Goal: Task Accomplishment & Management: Use online tool/utility

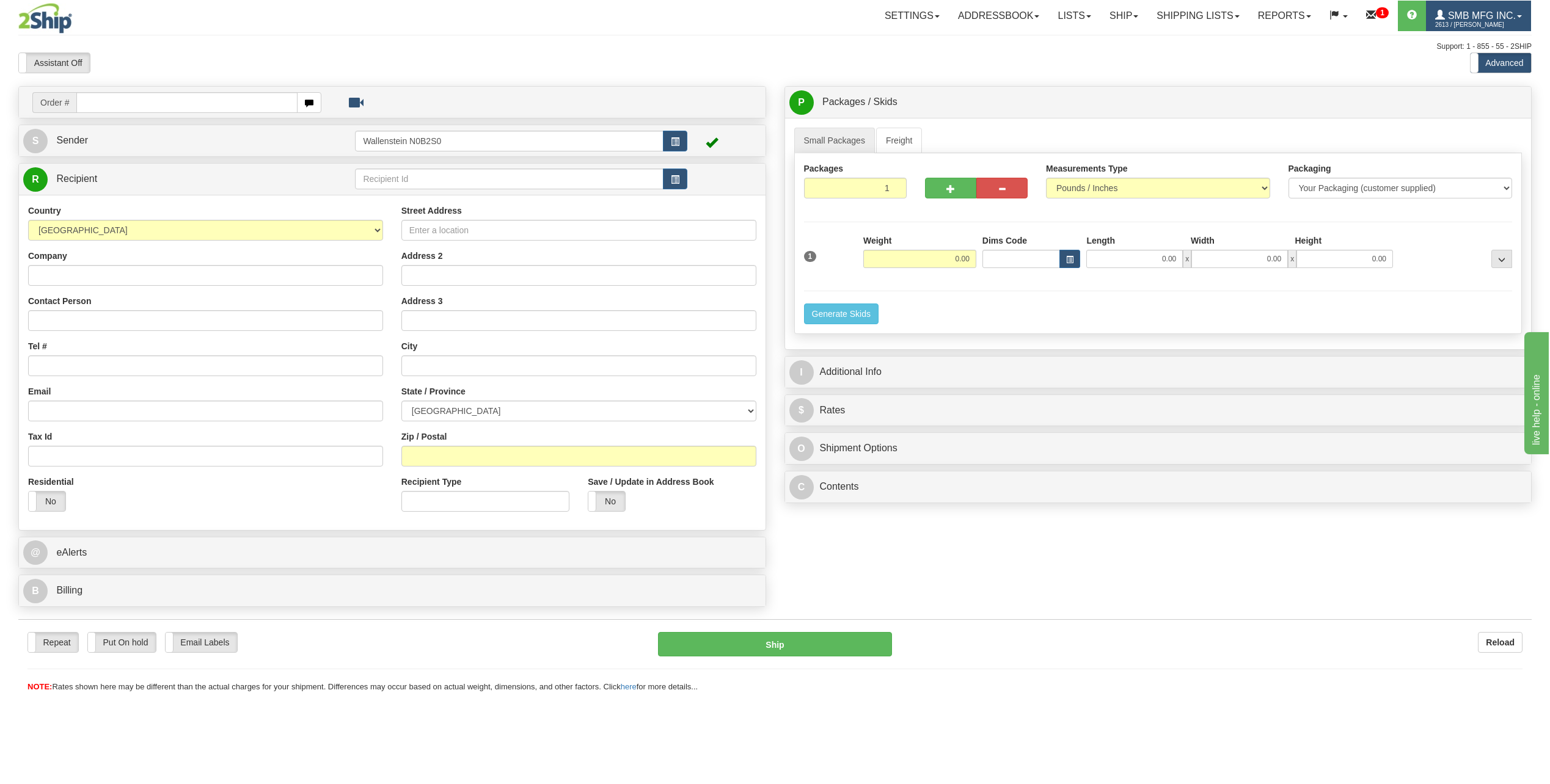
click at [1457, 18] on span "SMB MFG INC." at bounding box center [1480, 15] width 71 height 10
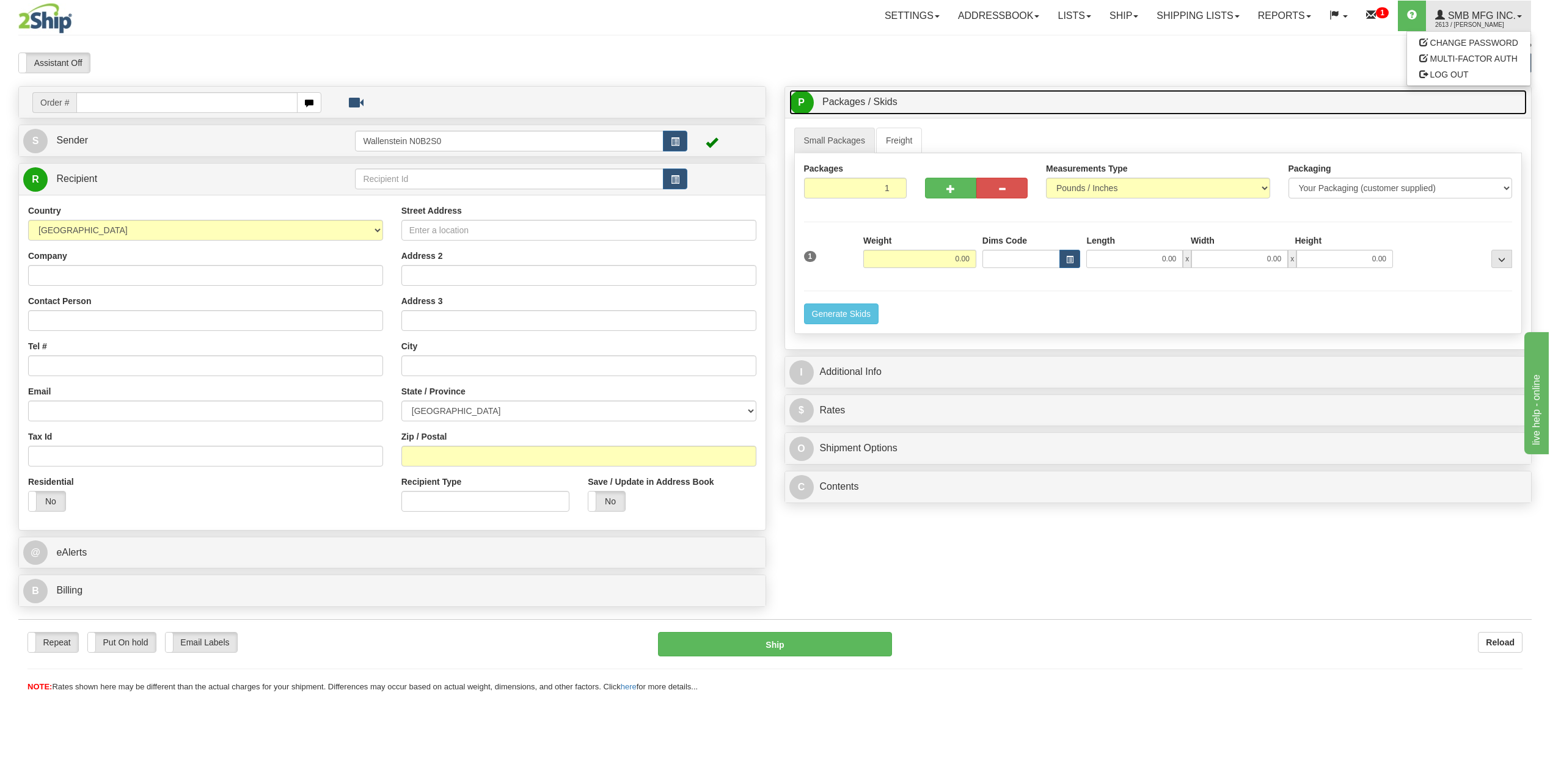
click at [1179, 92] on link "P Packages / Skids 1 Packages - Weight: 0.00 Lbs 1 Skids - Weight: NaN Lbs" at bounding box center [1157, 103] width 738 height 25
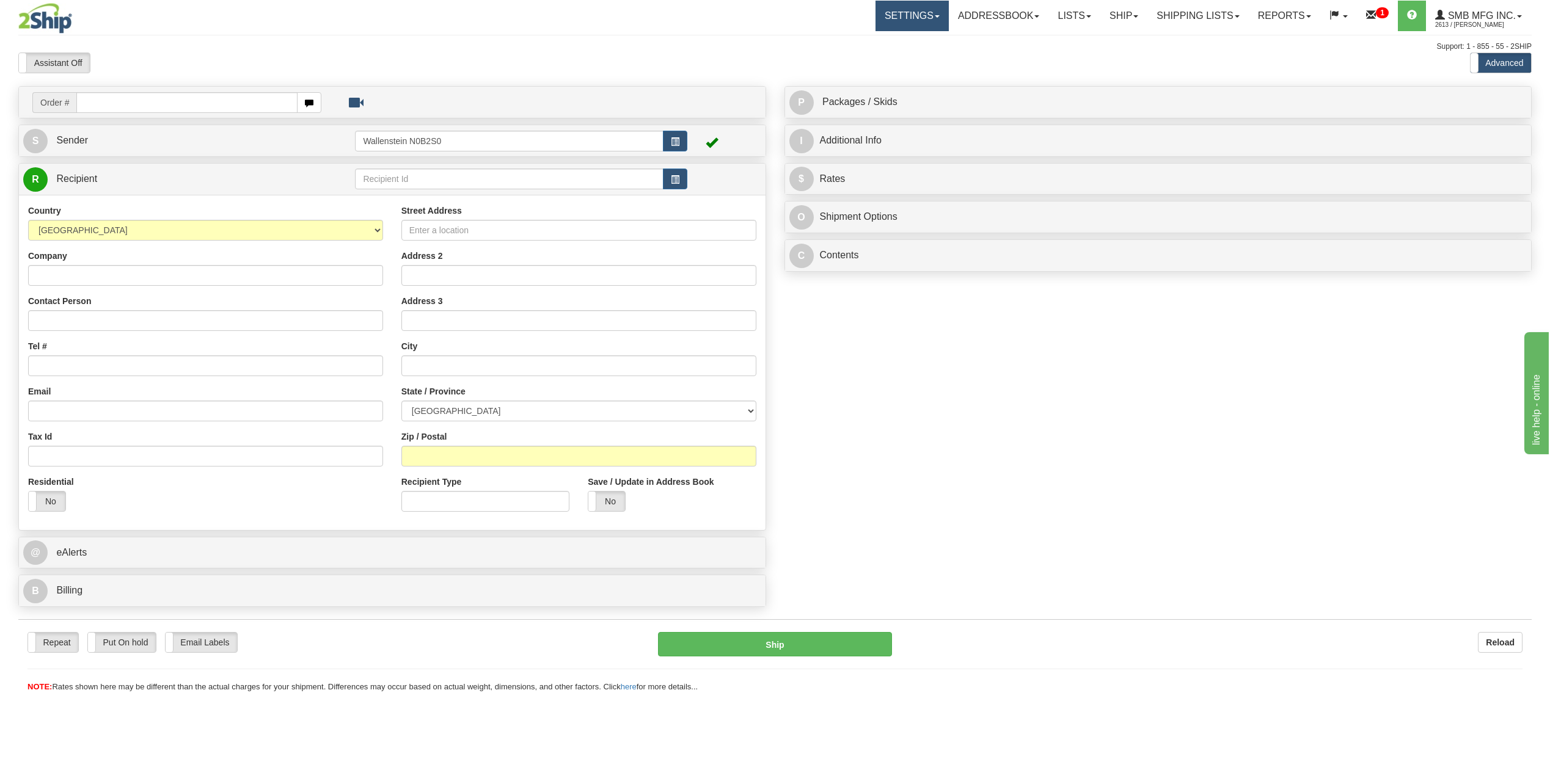
click at [880, 24] on link "Settings" at bounding box center [912, 16] width 73 height 30
click at [864, 42] on span "Shipping Preferences" at bounding box center [879, 43] width 82 height 10
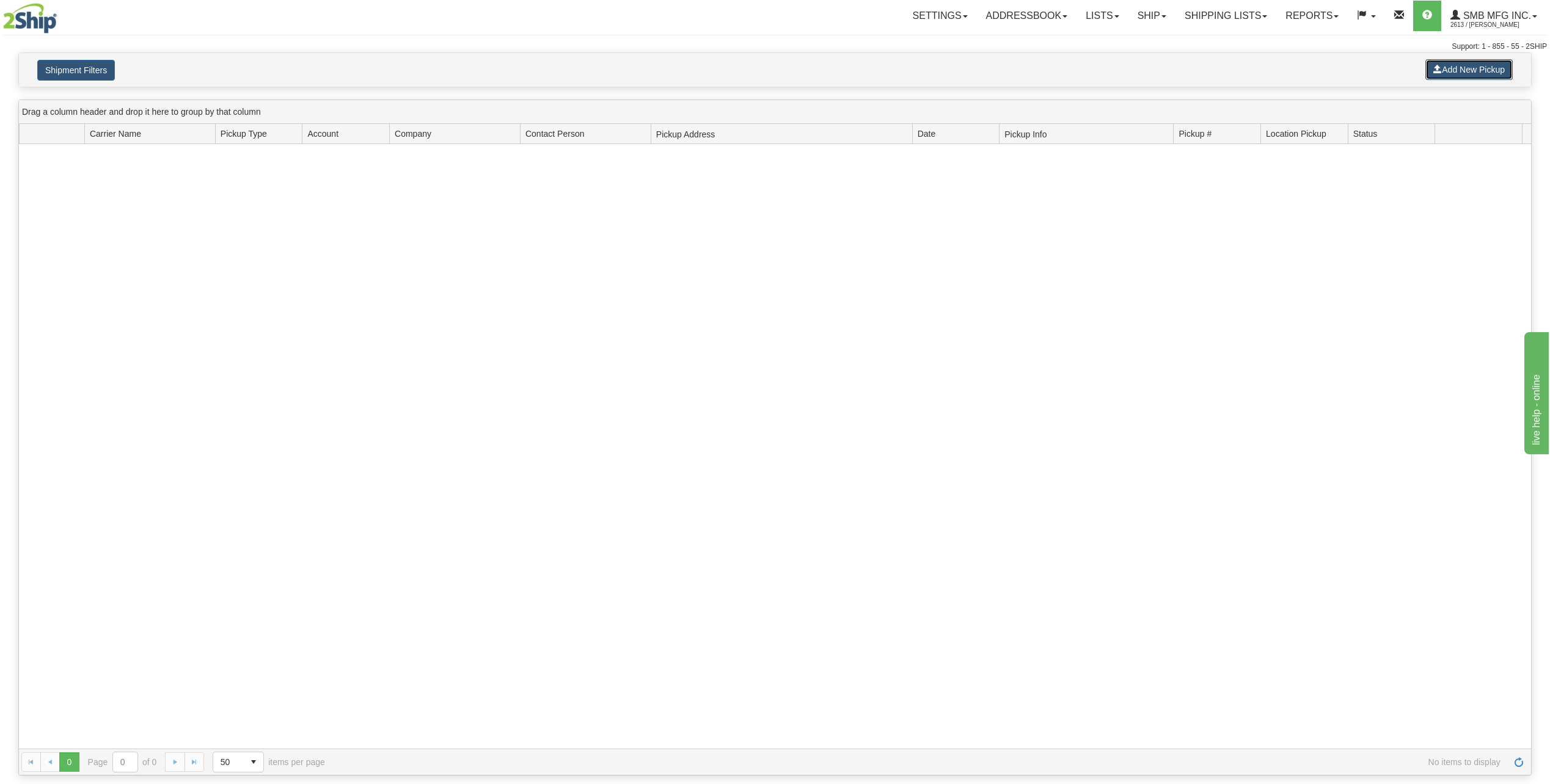
click at [1473, 71] on button "Add New Pickup" at bounding box center [1468, 69] width 87 height 21
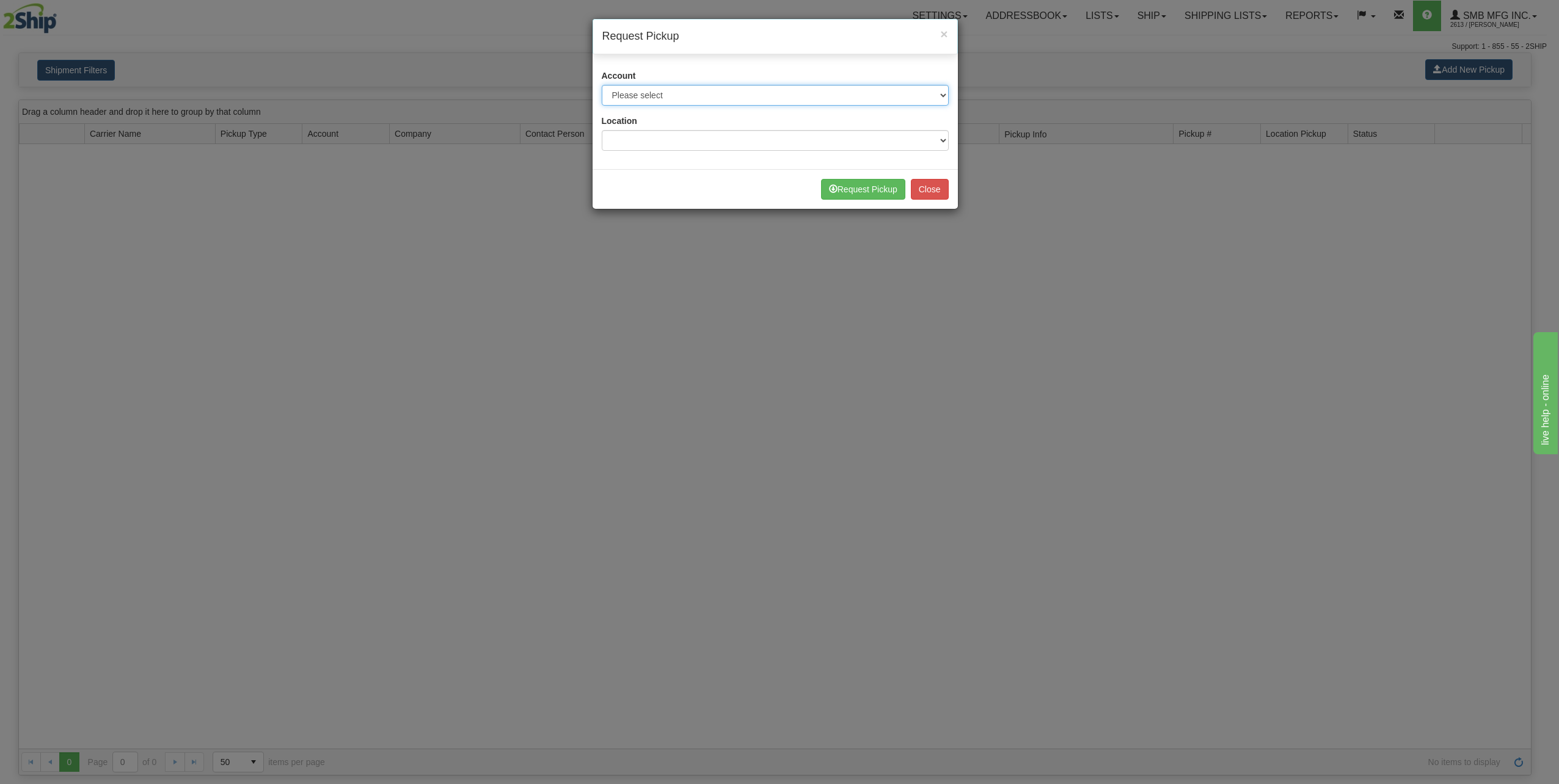
click at [728, 96] on select "Please select Apex Motor Express - 0253117 (APEX API) Canada Post - 3452417 (SM…" at bounding box center [775, 95] width 347 height 21
click at [739, 138] on select at bounding box center [775, 140] width 347 height 21
click at [727, 103] on select "Please select Apex Motor Express - 0253117 (APEX API) Canada Post - 3452417 (SM…" at bounding box center [775, 95] width 347 height 21
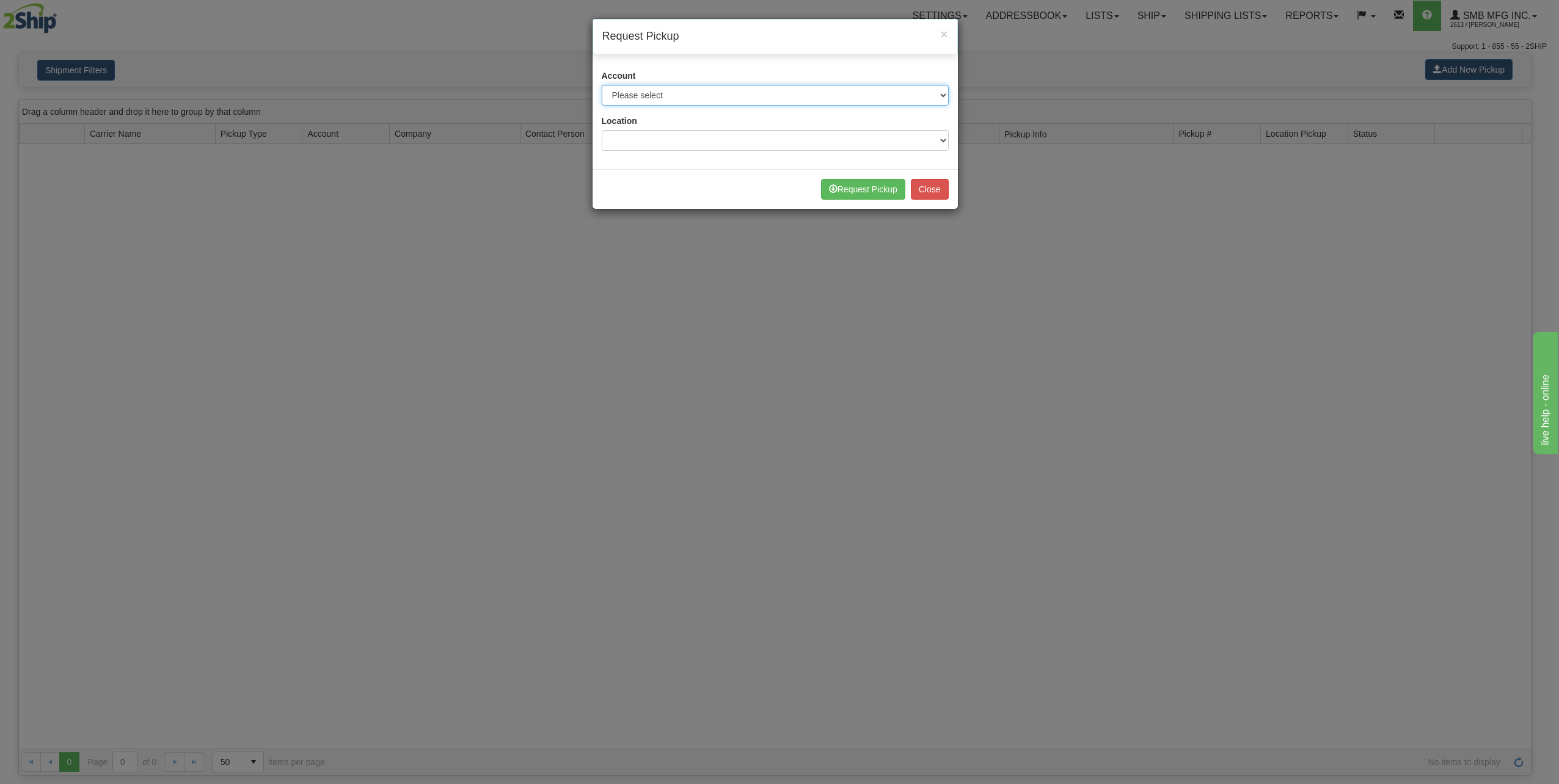
click at [732, 99] on select "Please select Apex Motor Express - 0253117 (APEX API) Canada Post - 3452417 (SM…" at bounding box center [775, 95] width 347 height 21
click at [941, 36] on span "×" at bounding box center [943, 34] width 7 height 14
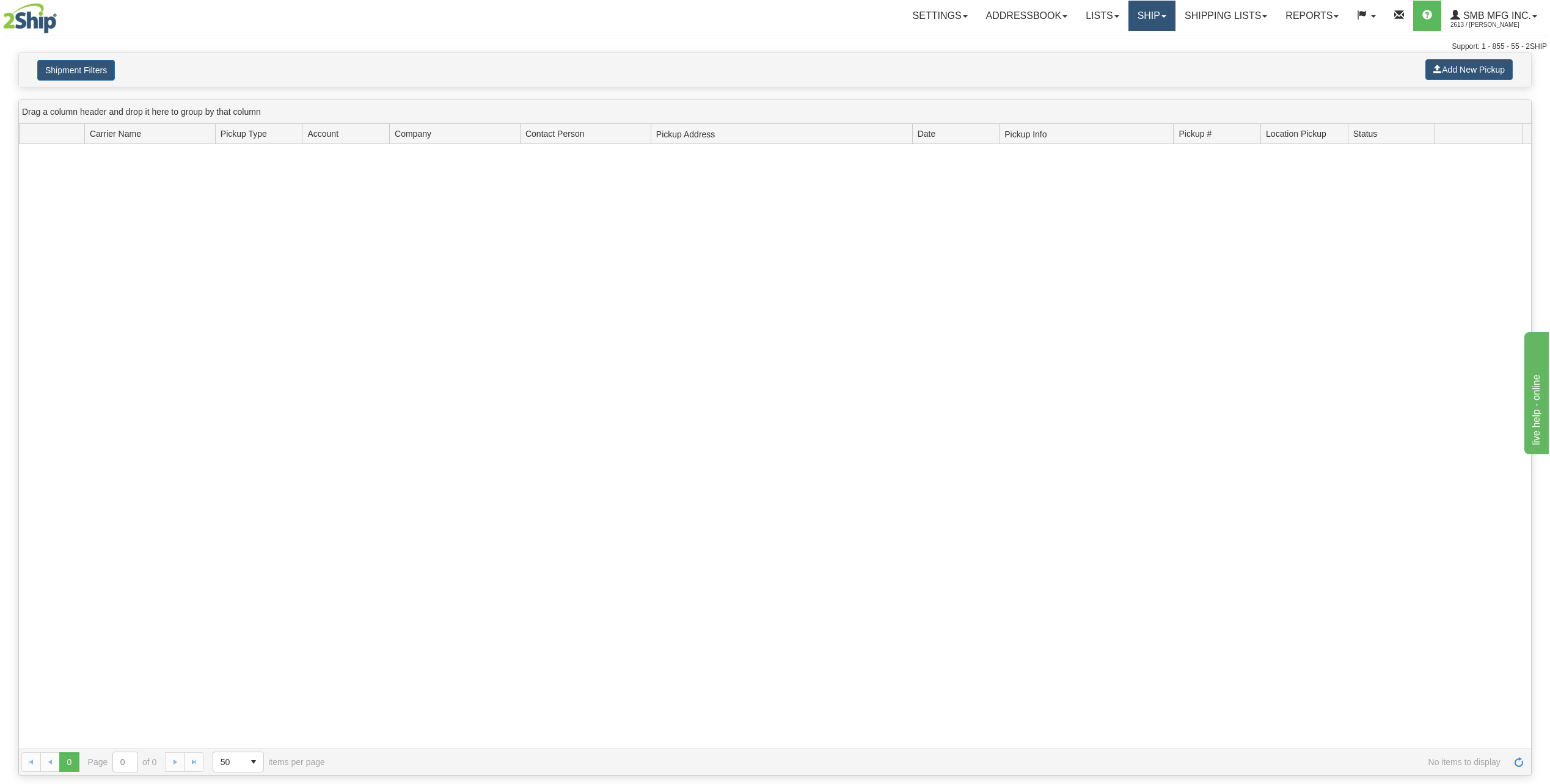
click at [1143, 26] on link "Ship" at bounding box center [1152, 16] width 47 height 30
click at [1203, 26] on link "Shipping lists" at bounding box center [1226, 16] width 101 height 30
click at [1199, 41] on span "Current Shipments" at bounding box center [1205, 43] width 72 height 10
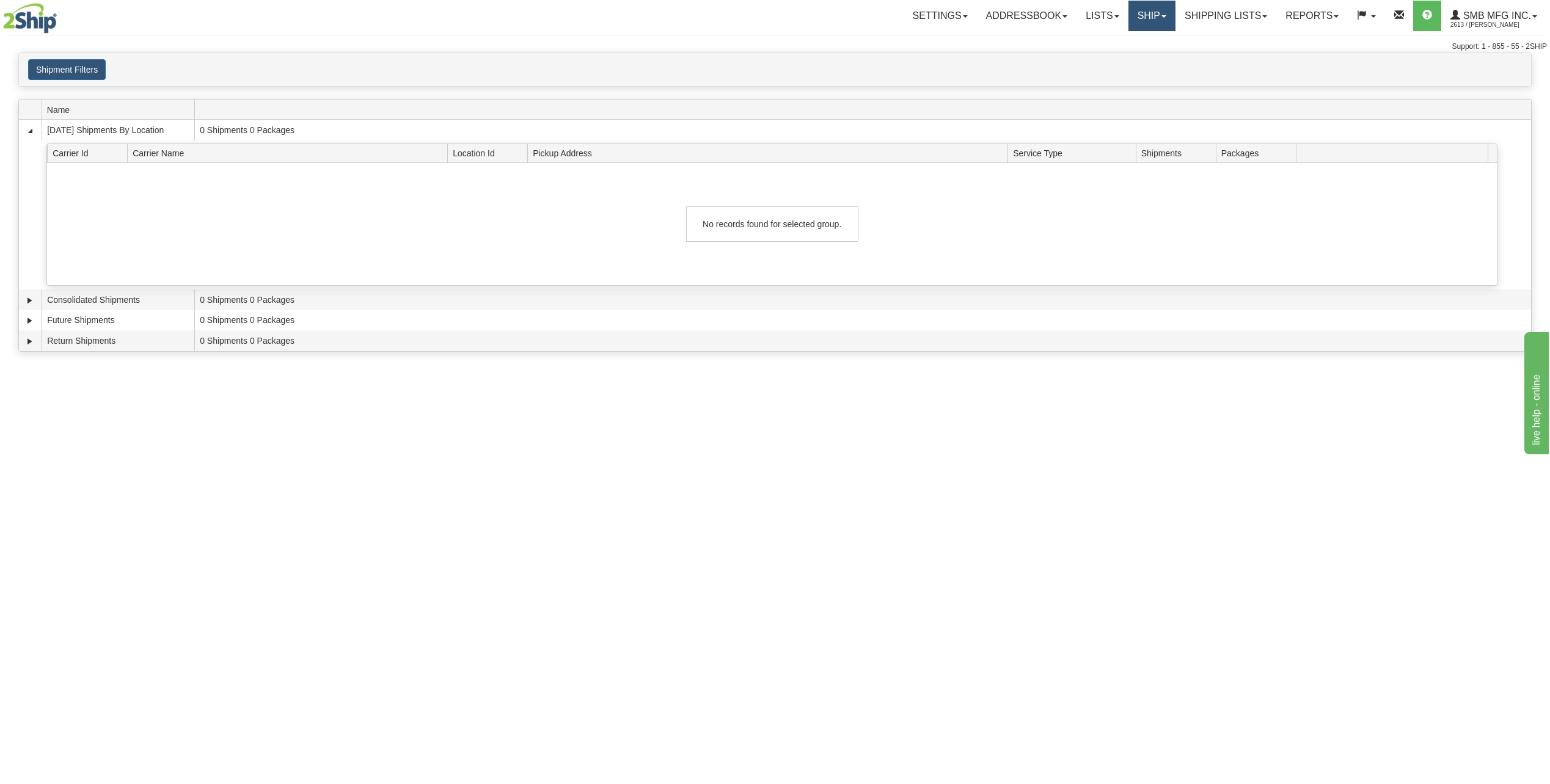
click at [1156, 19] on link "Ship" at bounding box center [1152, 16] width 47 height 30
click at [1119, 44] on link "Ship Screen" at bounding box center [1119, 43] width 110 height 16
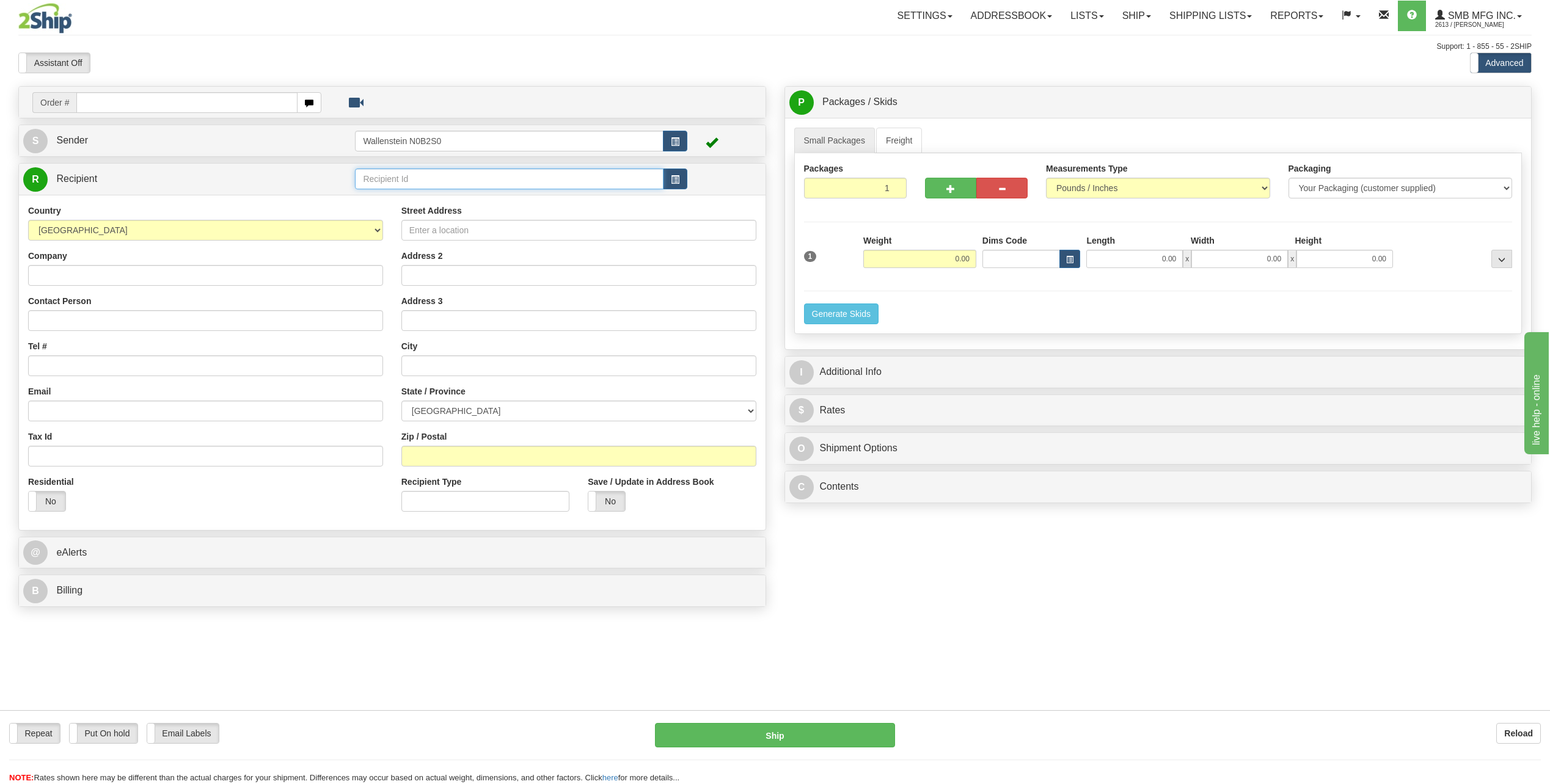
click at [417, 182] on input "text" at bounding box center [509, 179] width 308 height 21
type input "f"
click at [472, 369] on input "text" at bounding box center [578, 365] width 355 height 21
paste input "Winkler"
type input "Winkler"
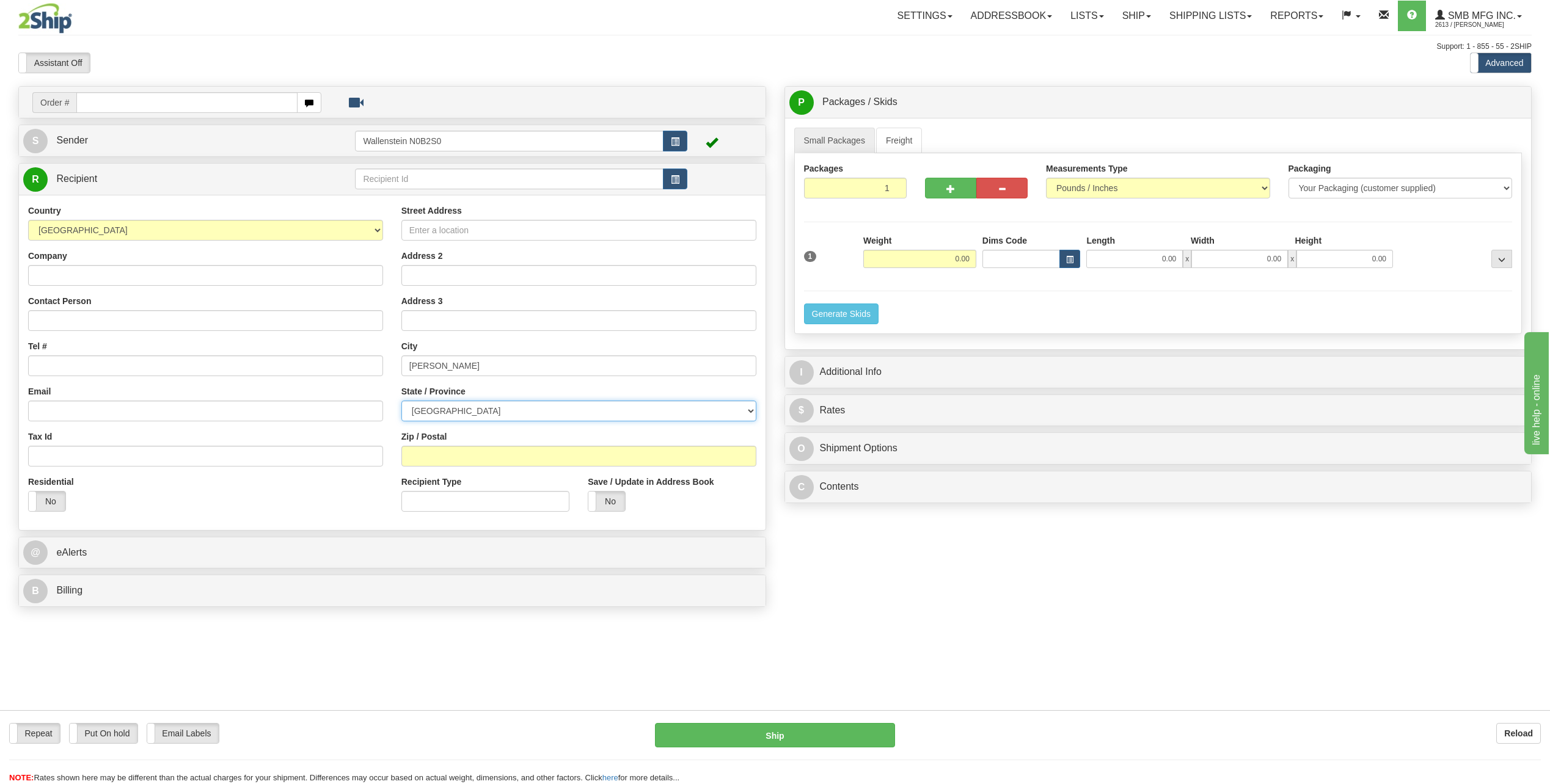
click at [489, 409] on select "ALBERTA BRITISH COLUMBIA MANITOBA NEW BRUNSWICK NEWFOUNDLAND NOVA SCOTIA NUNAVU…" at bounding box center [578, 411] width 355 height 21
select select "MB"
click at [401, 401] on select "ALBERTA BRITISH COLUMBIA MANITOBA NEW BRUNSWICK NEWFOUNDLAND NOVA SCOTIA NUNAVU…" at bounding box center [578, 411] width 355 height 21
drag, startPoint x: 470, startPoint y: 357, endPoint x: 395, endPoint y: 364, distance: 75.3
click at [395, 364] on div "Street Address Address 2 Address 3 City Winkler State / Province ALBERTA BRITIS…" at bounding box center [579, 362] width 373 height 316
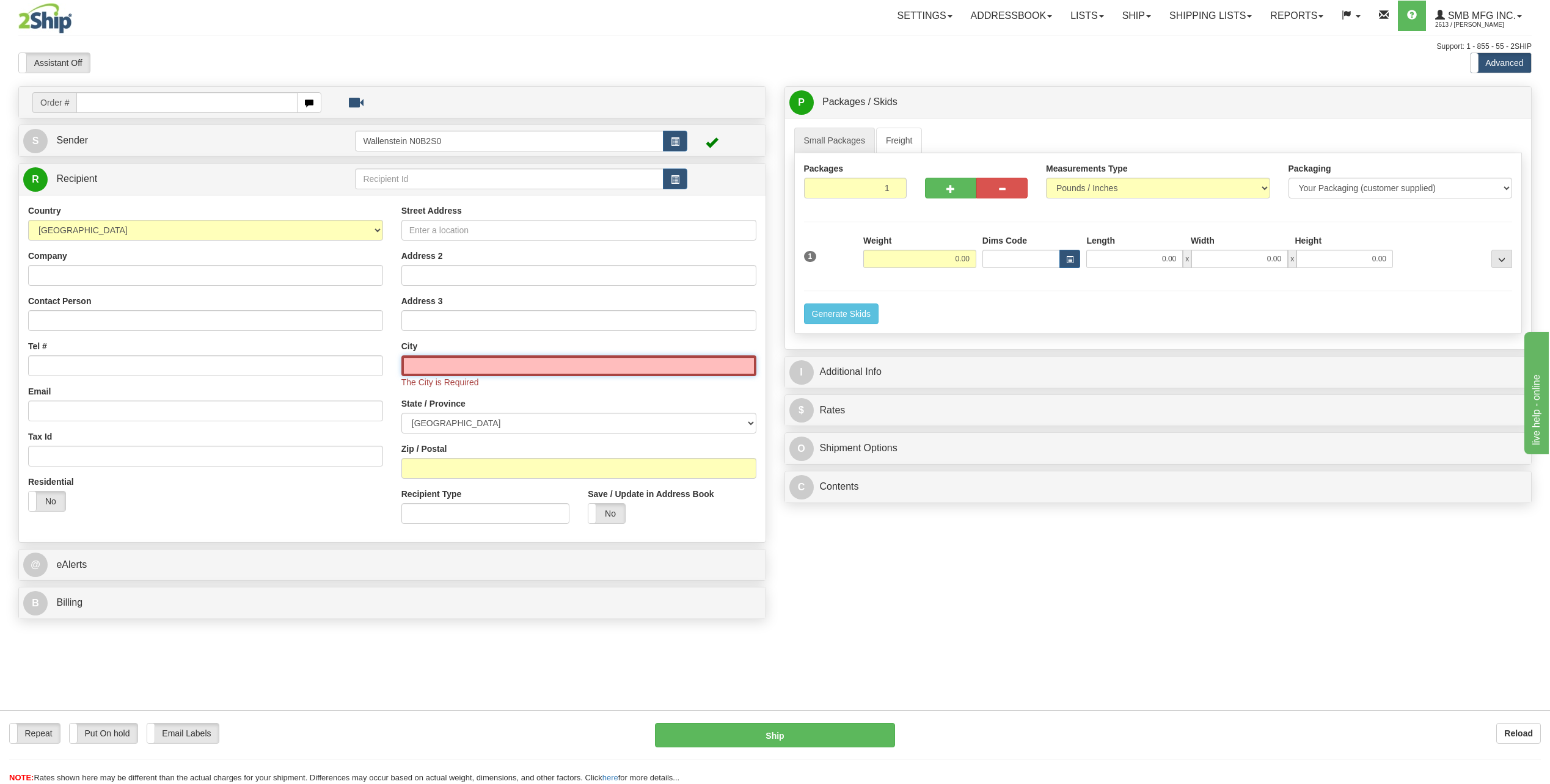
paste input "Haskett"
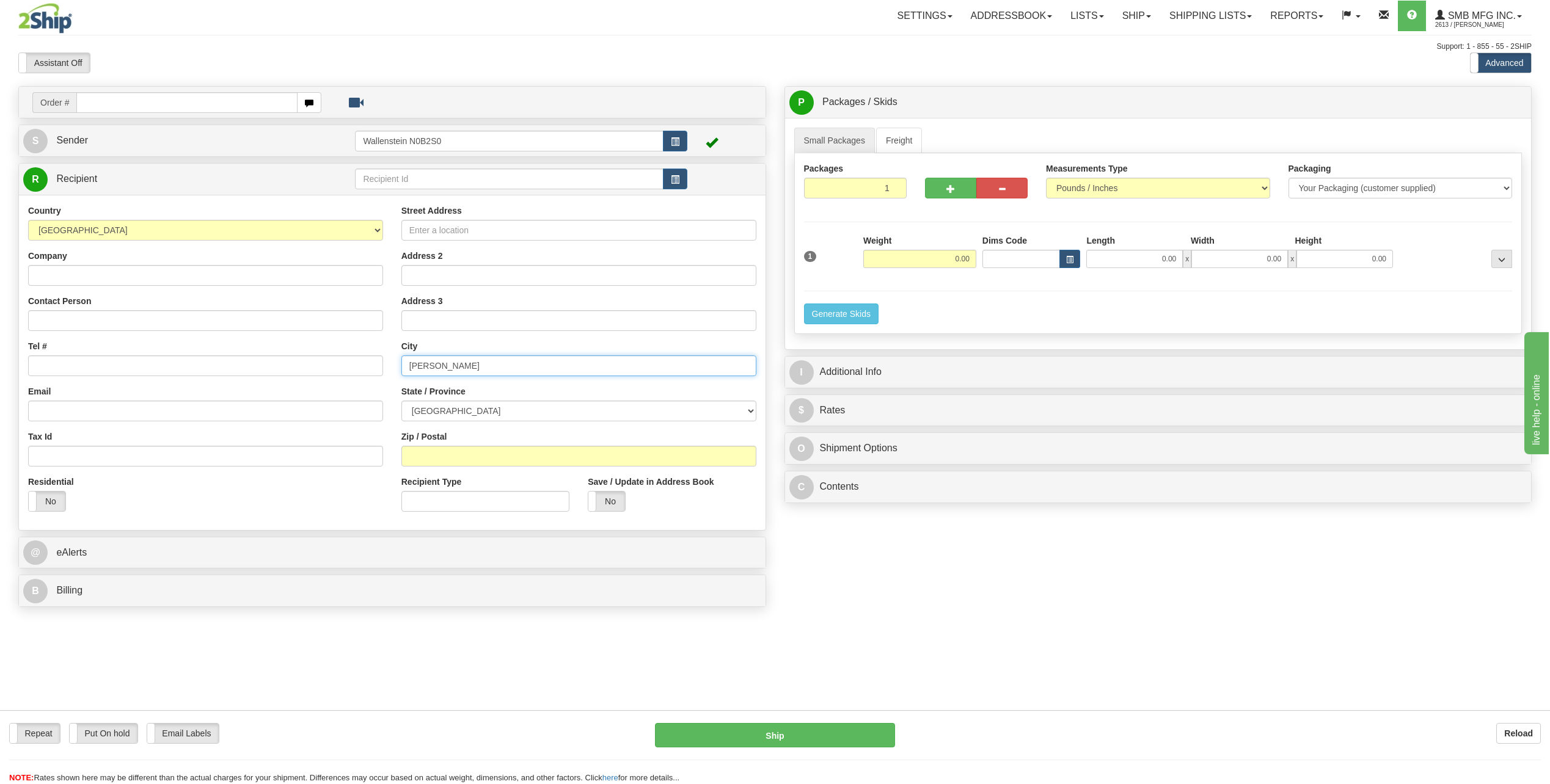
type input "Haskett"
click at [493, 455] on input "Zip / Postal" at bounding box center [578, 456] width 355 height 21
paste input "R6P 0G4"
type input "R6P 0G4"
type input "STANLEY"
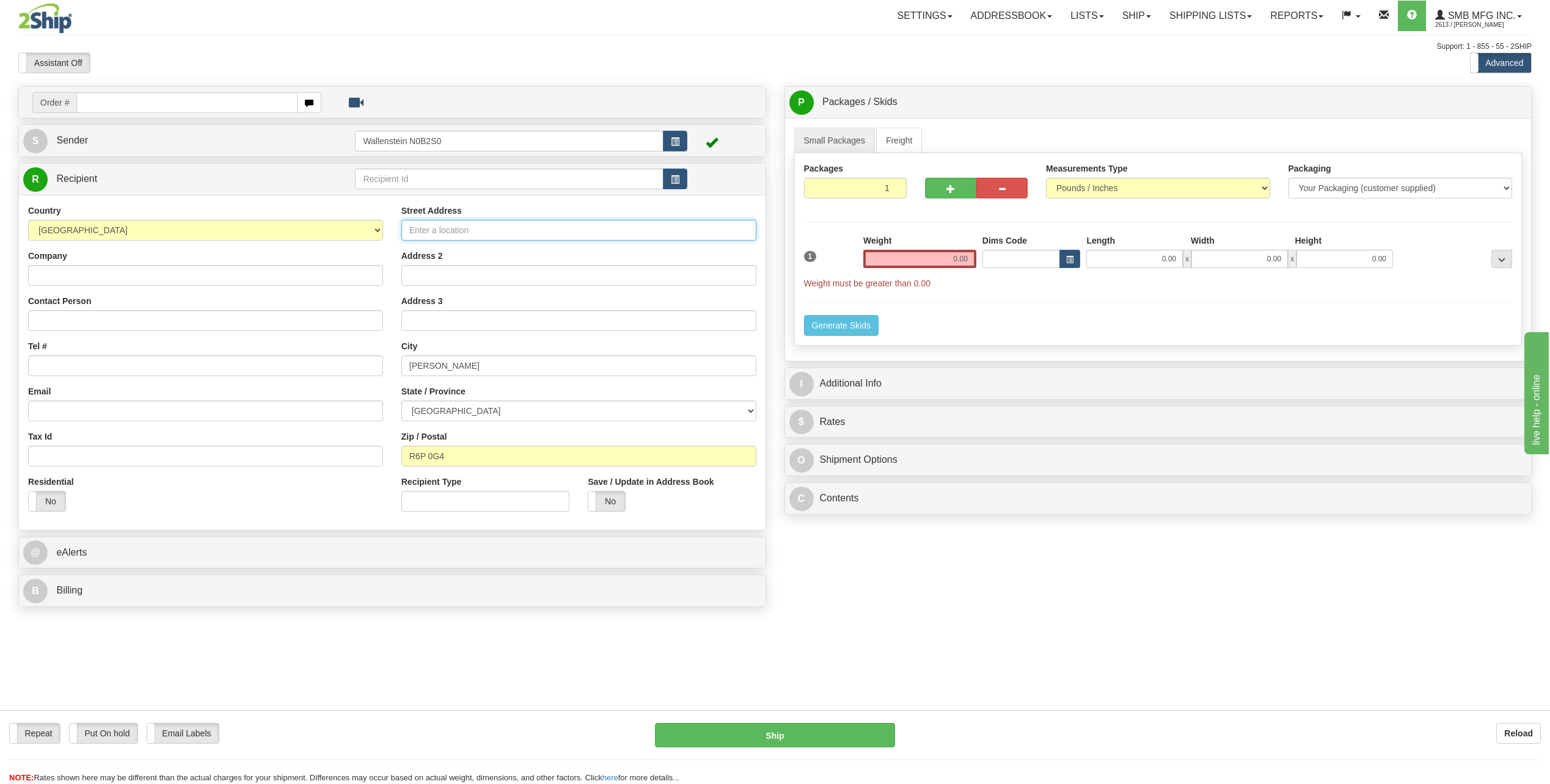
click at [445, 228] on input "Street Address" at bounding box center [578, 230] width 355 height 21
paste input "188 PTH 32"
type input "188 PTH 32"
click at [927, 260] on input "0.00" at bounding box center [919, 259] width 113 height 19
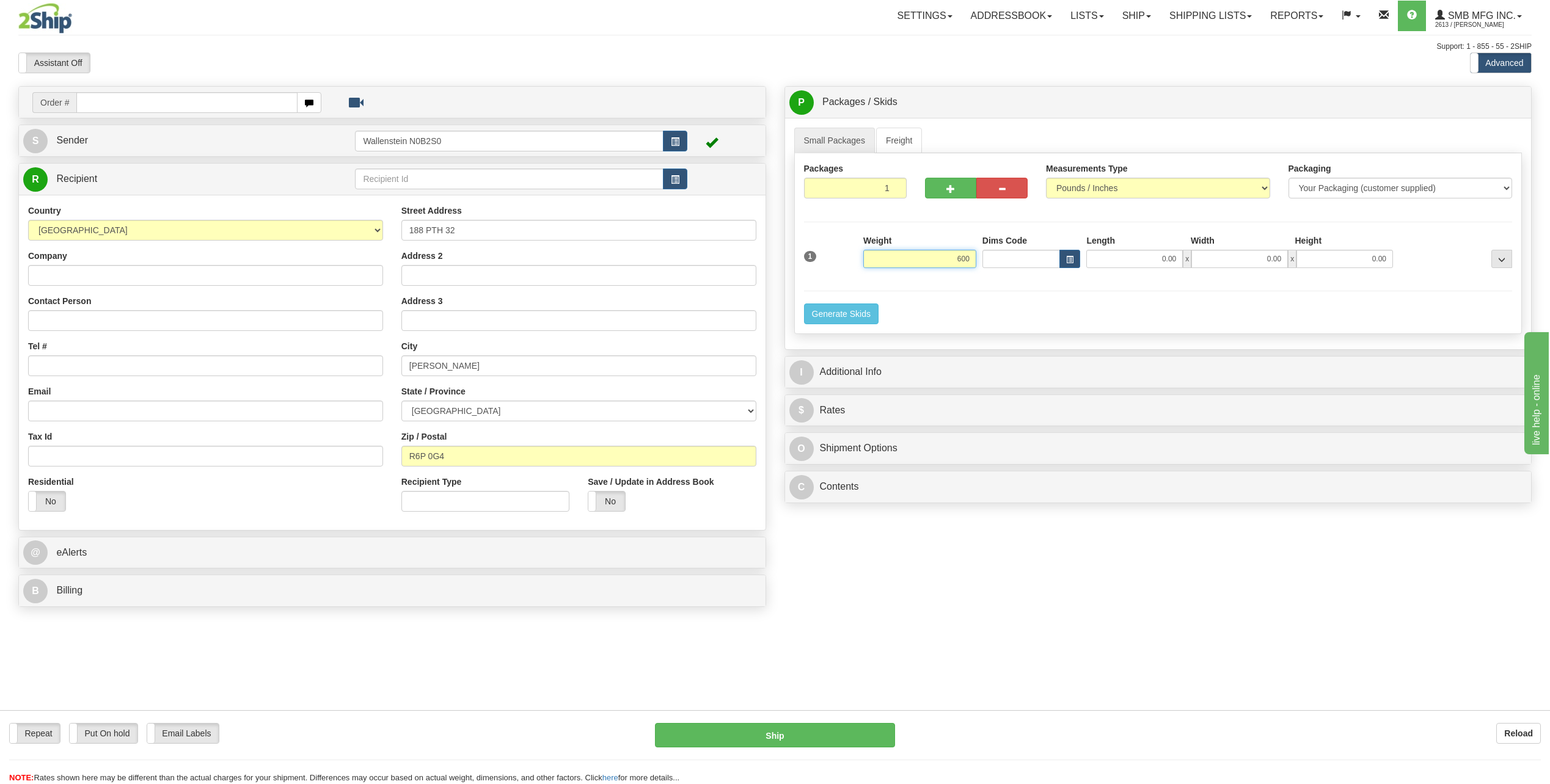
click button "Delete" at bounding box center [0, 0] width 0 height 0
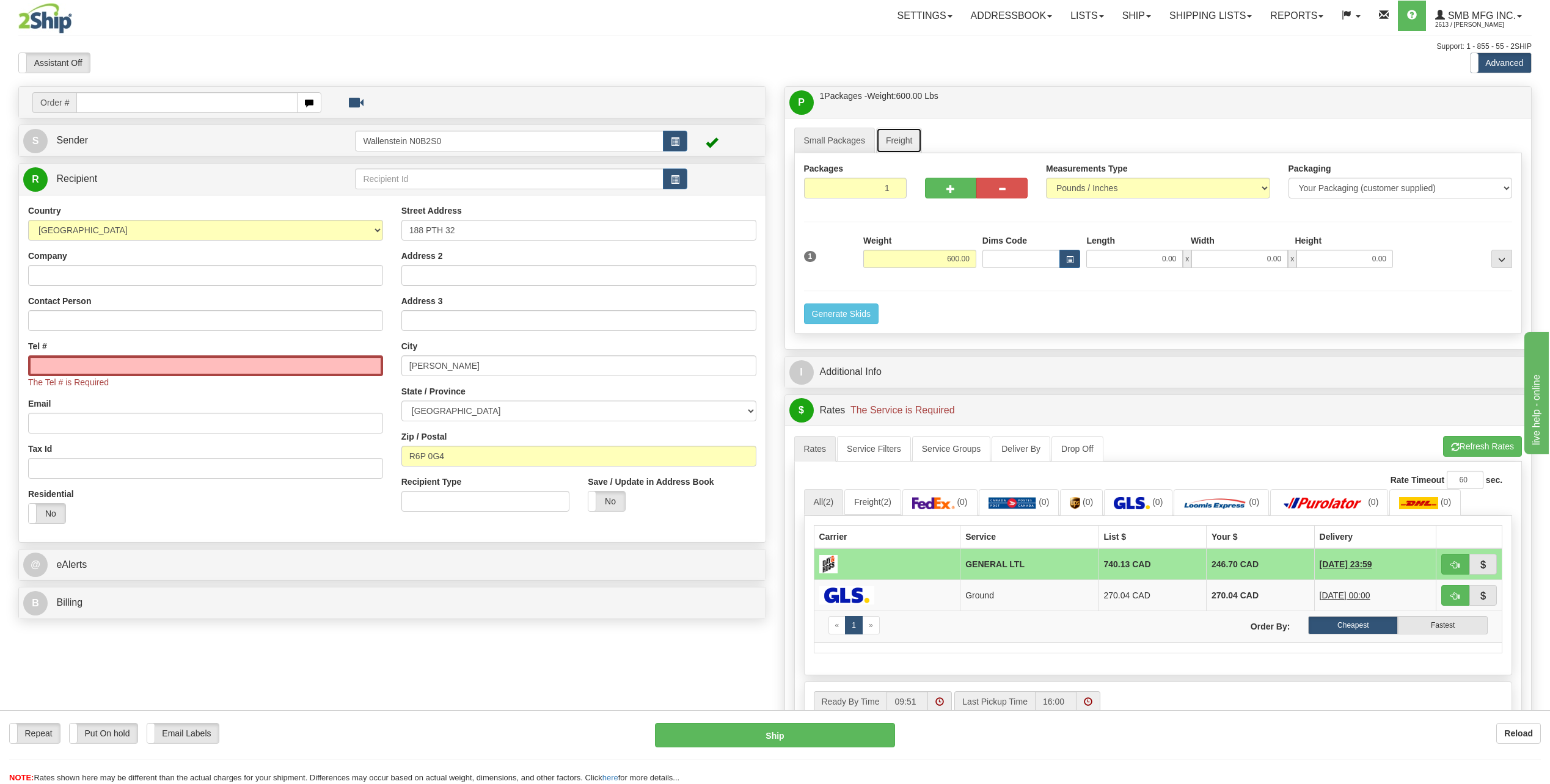
click at [906, 145] on link "Freight" at bounding box center [899, 140] width 47 height 26
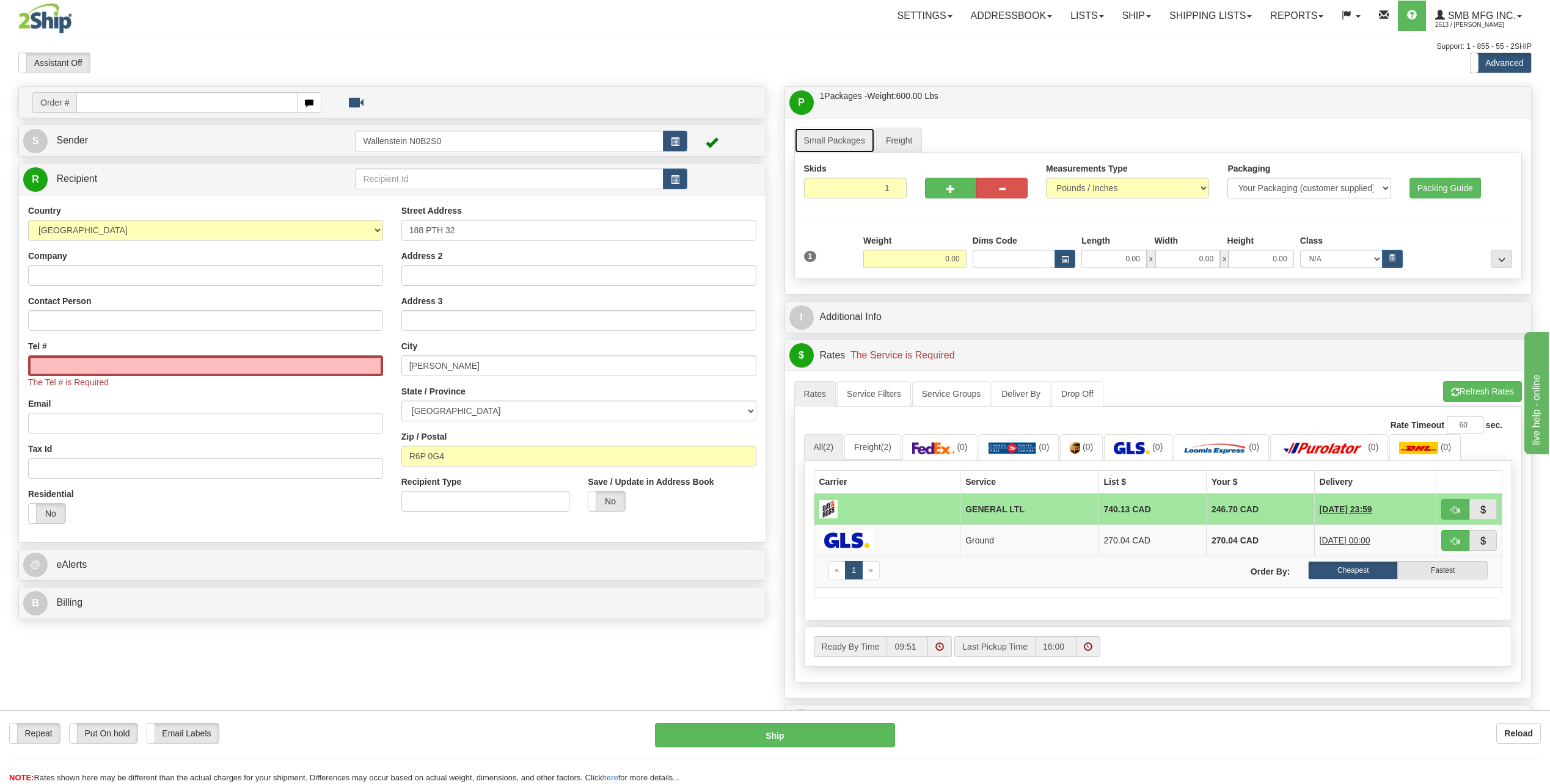
click at [842, 134] on link "Small Packages" at bounding box center [835, 140] width 81 height 26
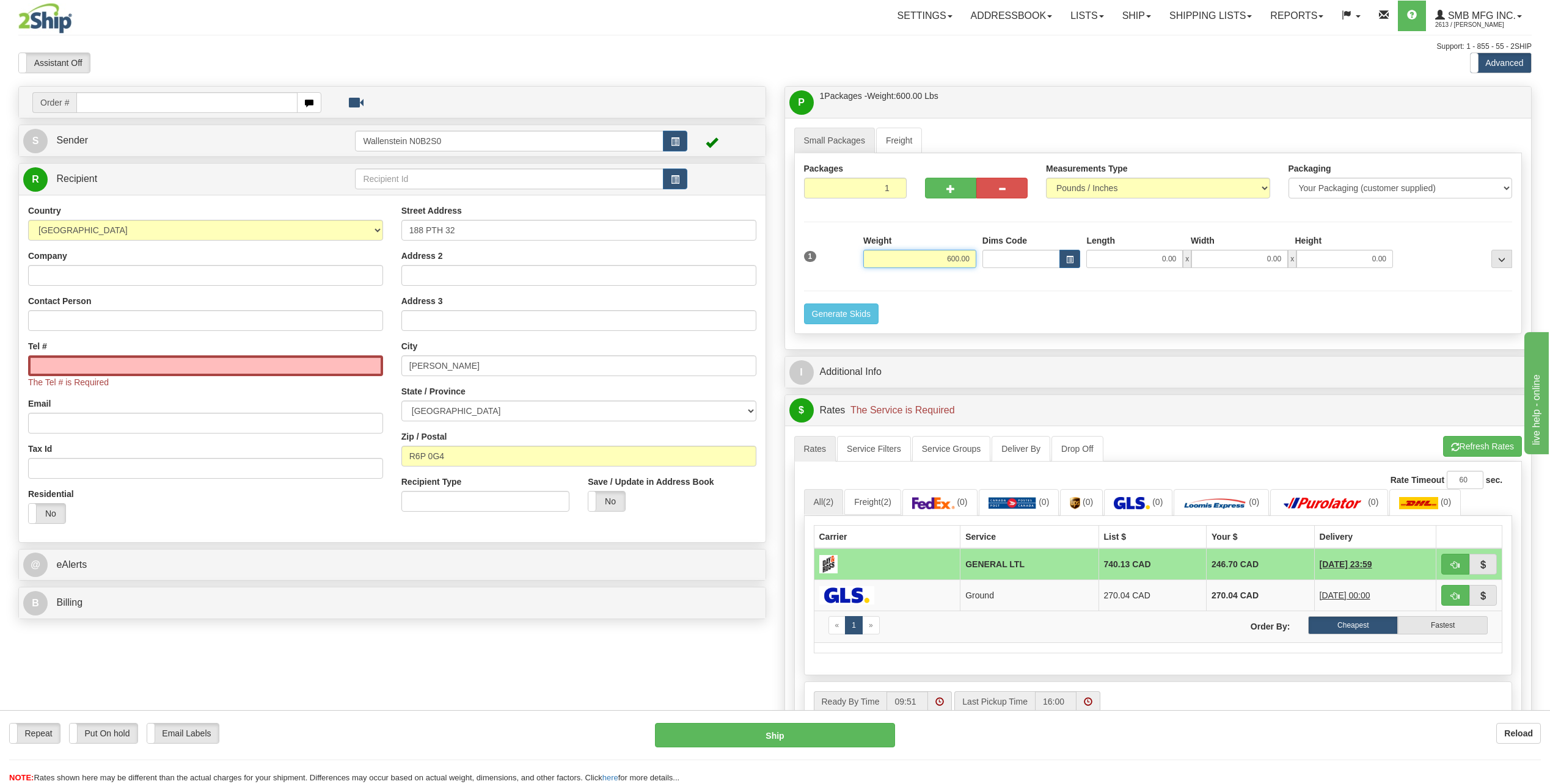
drag, startPoint x: 923, startPoint y: 256, endPoint x: 979, endPoint y: 264, distance: 56.6
click at [979, 264] on div "1 Weight 600.00 Dims Code x" at bounding box center [1157, 256] width 714 height 44
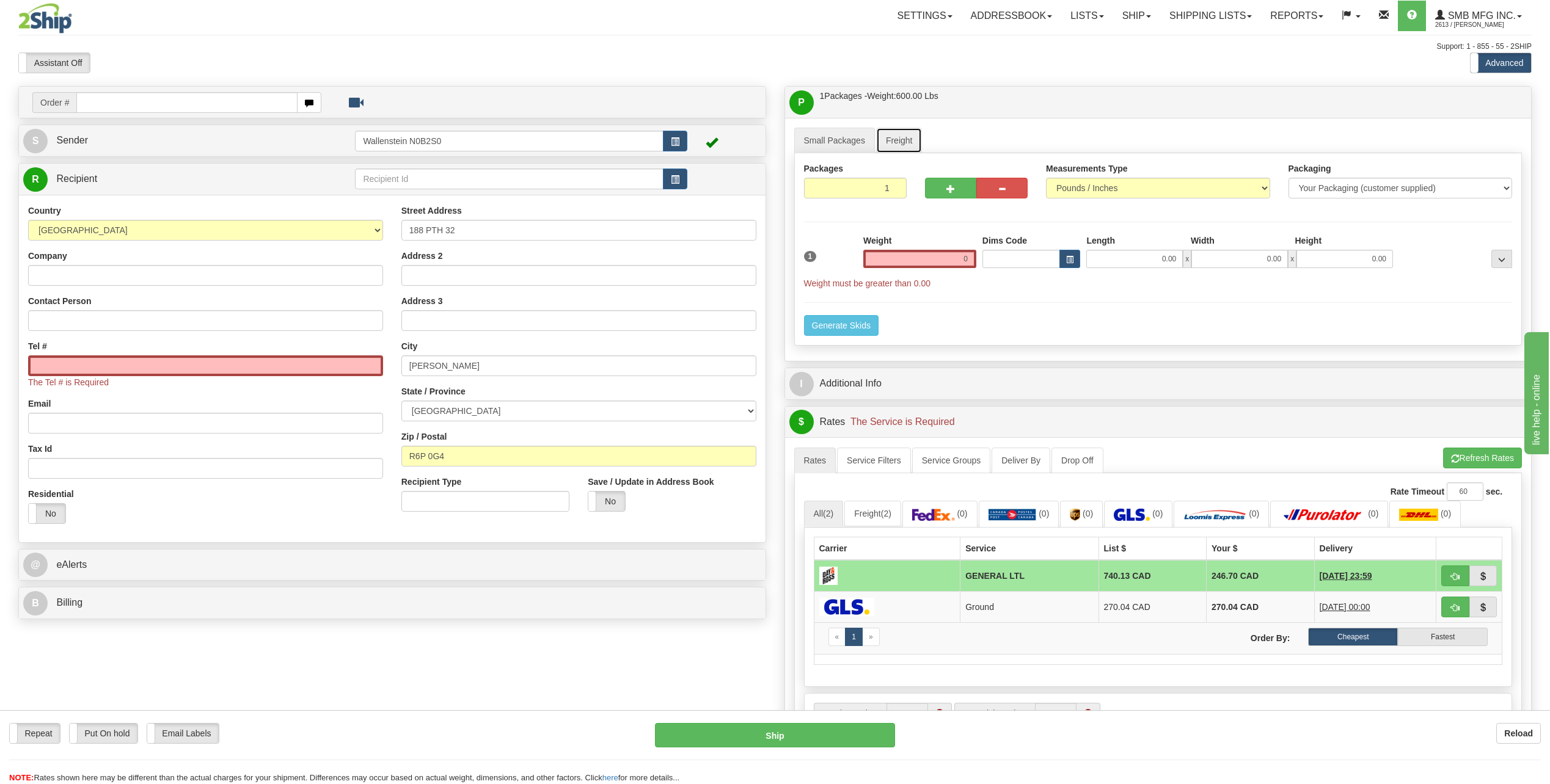
type input "0.00"
click at [897, 142] on link "Freight" at bounding box center [899, 140] width 47 height 26
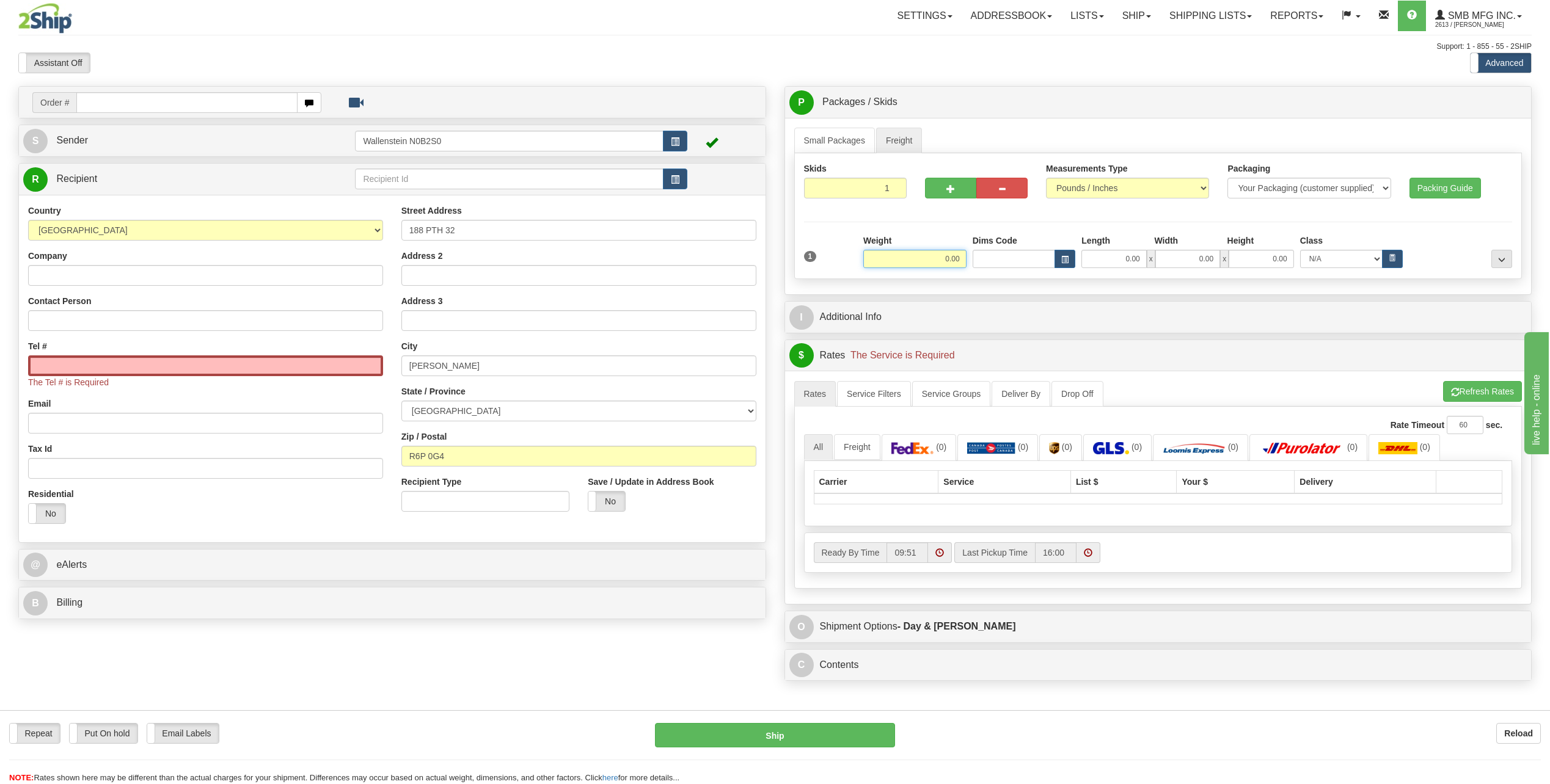
click at [915, 256] on input "0.00" at bounding box center [914, 259] width 103 height 19
type input "600.00"
click at [1454, 395] on li "Refresh Rates Cancel Rating" at bounding box center [1482, 391] width 79 height 21
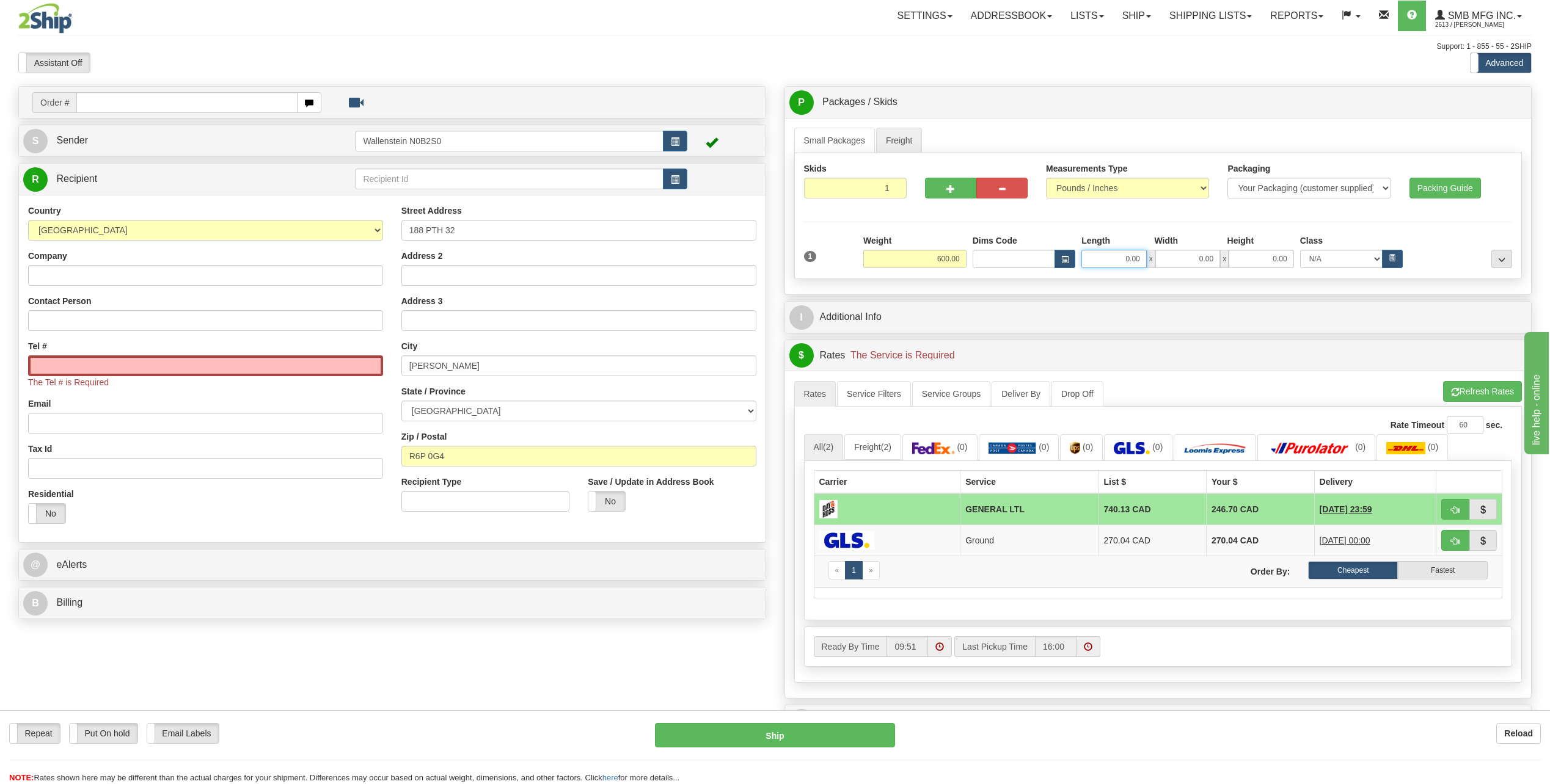
click at [1110, 256] on input "0.00" at bounding box center [1113, 259] width 65 height 19
type input "48.00"
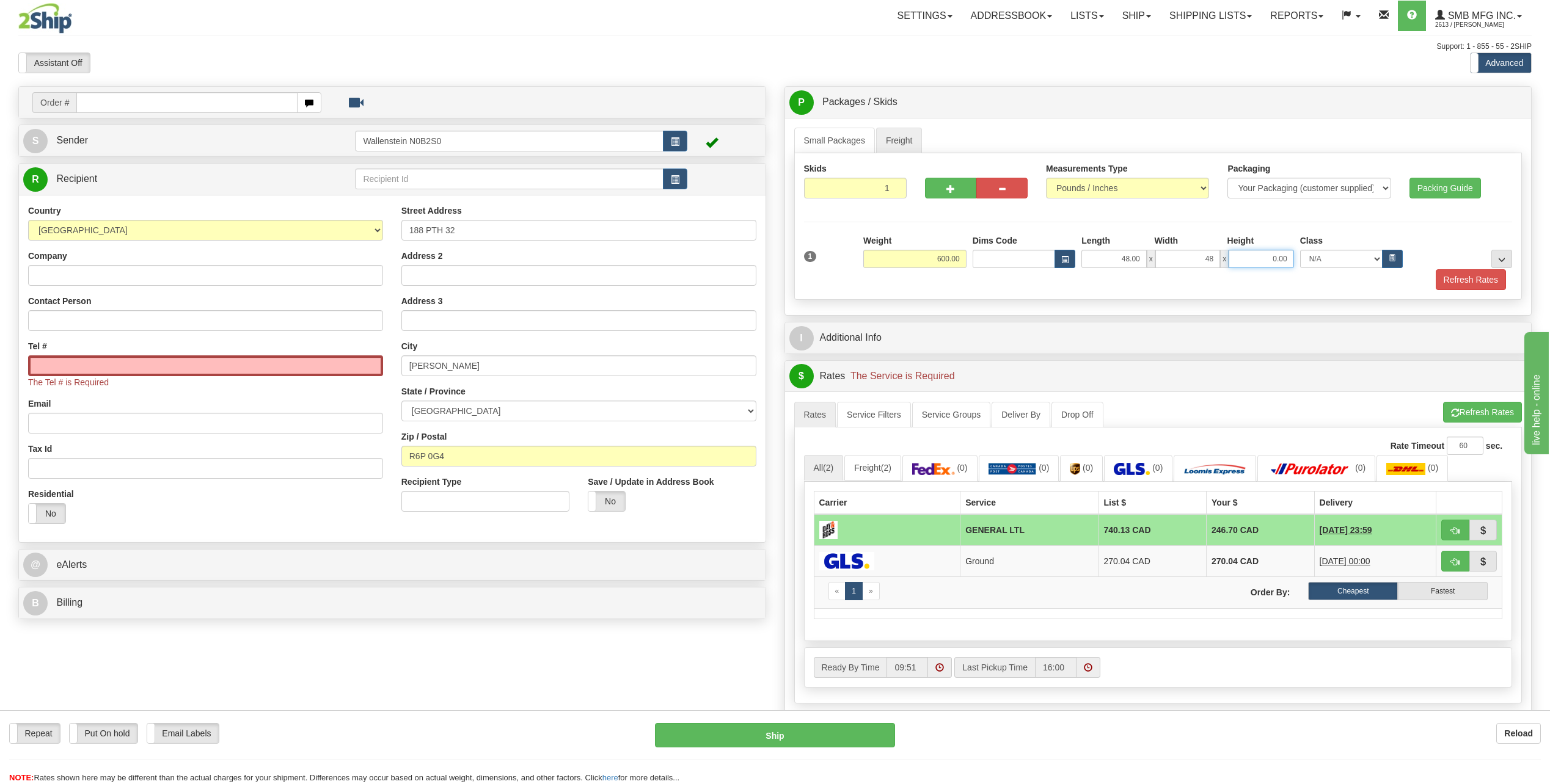
type input "48.00"
type input "36.00"
click at [1477, 279] on button "Refresh Rates" at bounding box center [1471, 280] width 70 height 21
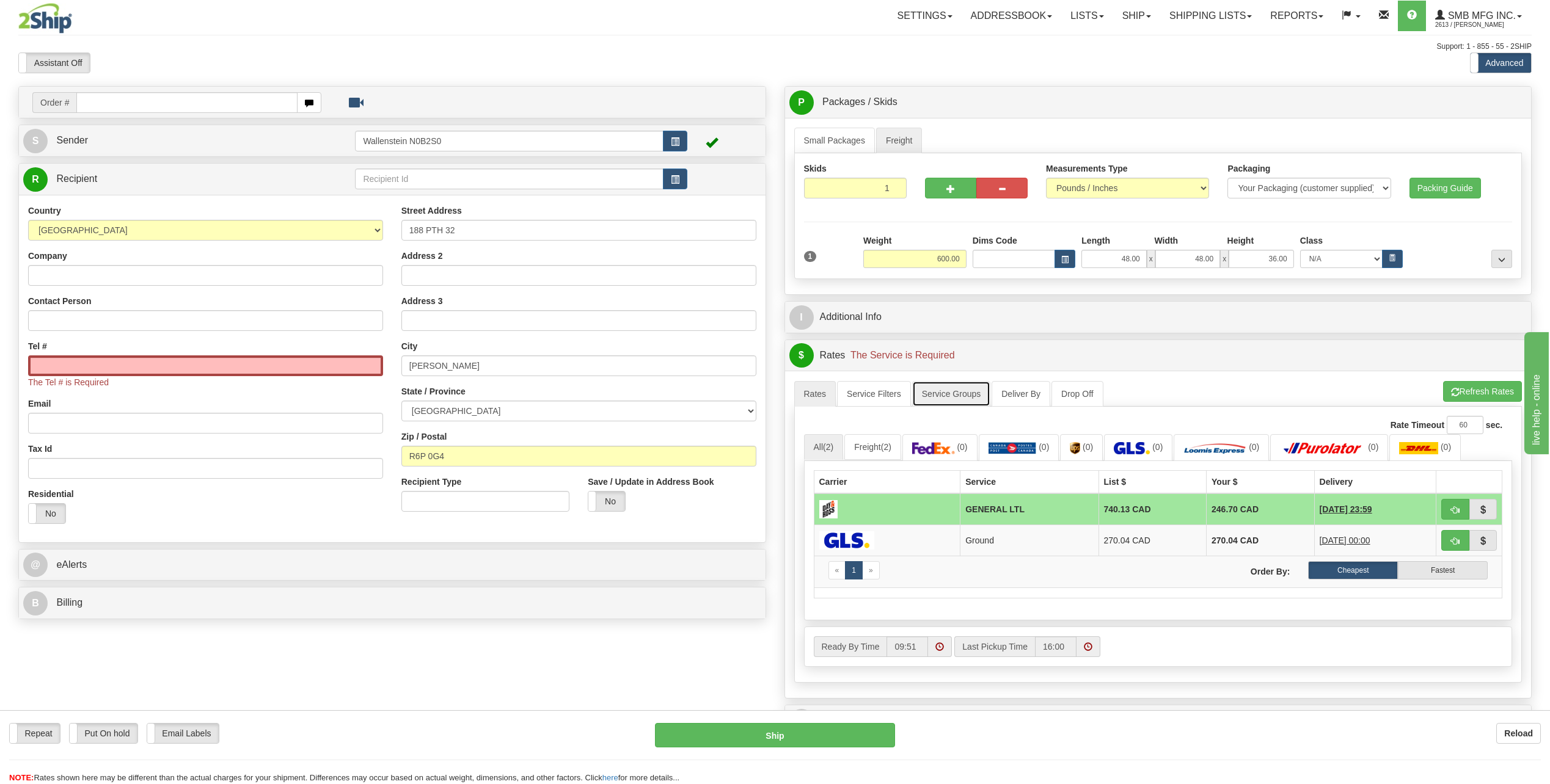
click at [929, 393] on link "Service Groups" at bounding box center [951, 393] width 79 height 26
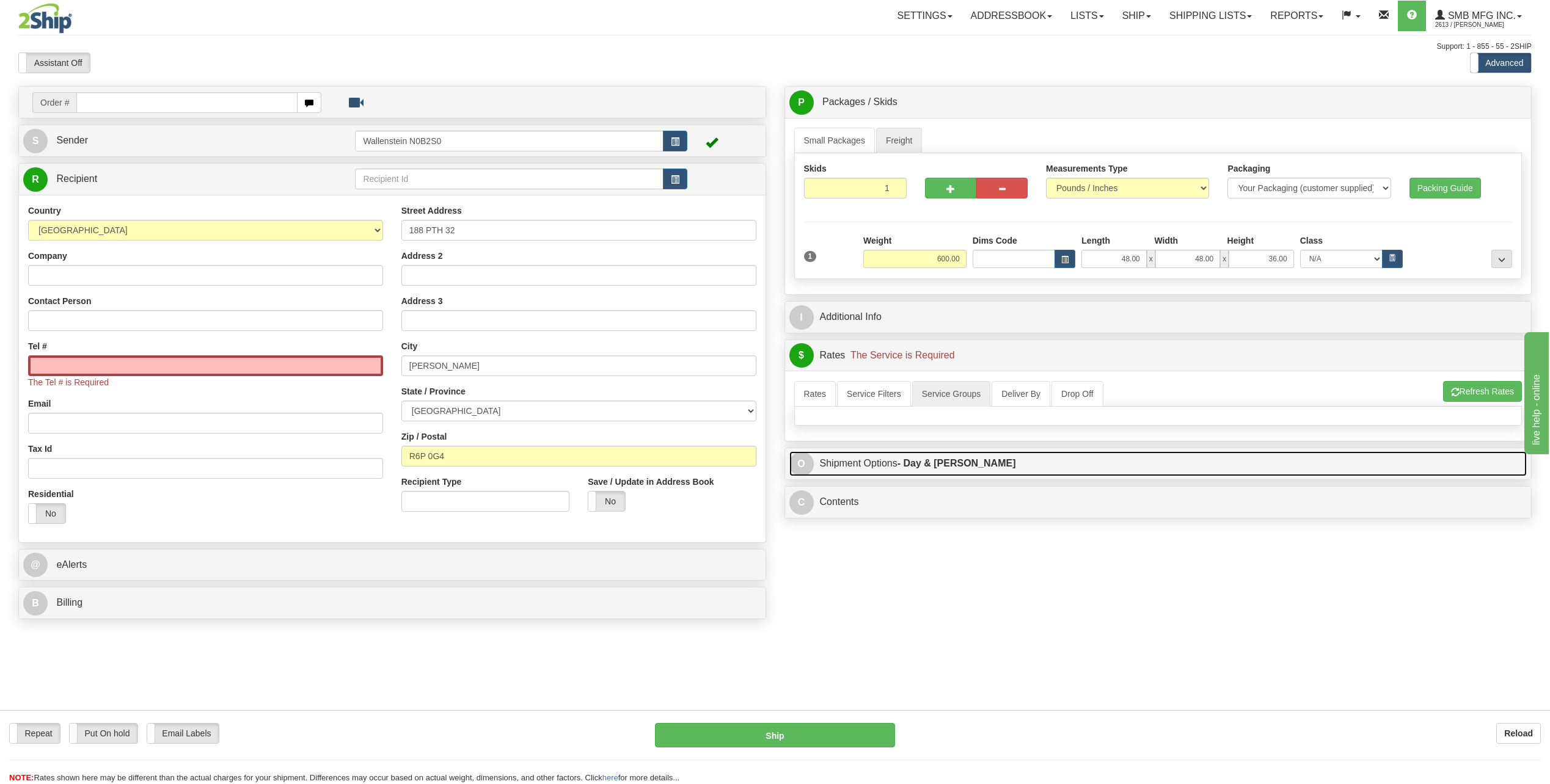
click at [812, 464] on span "O" at bounding box center [801, 464] width 24 height 24
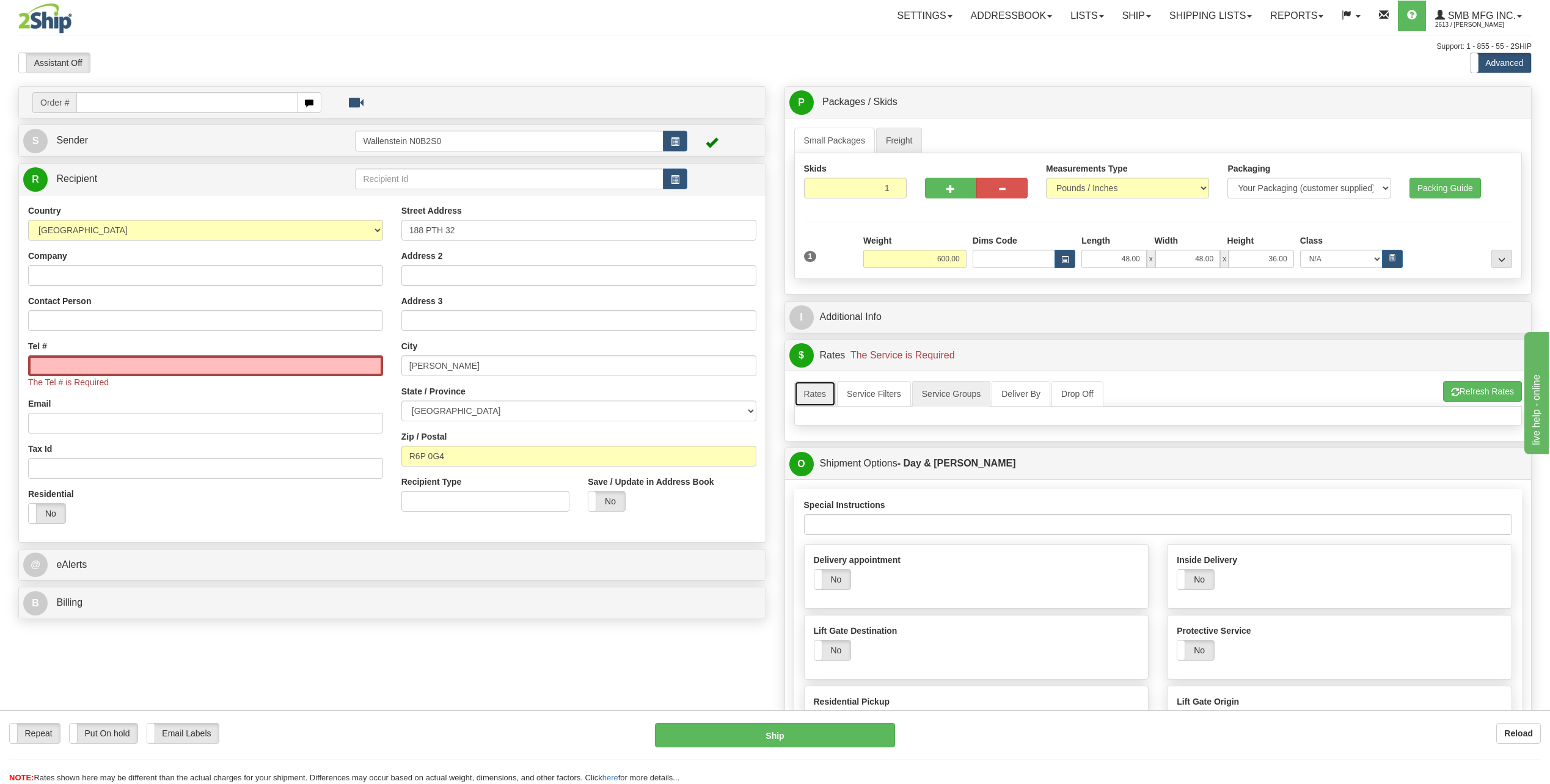
click at [827, 399] on link "Rates" at bounding box center [815, 393] width 42 height 26
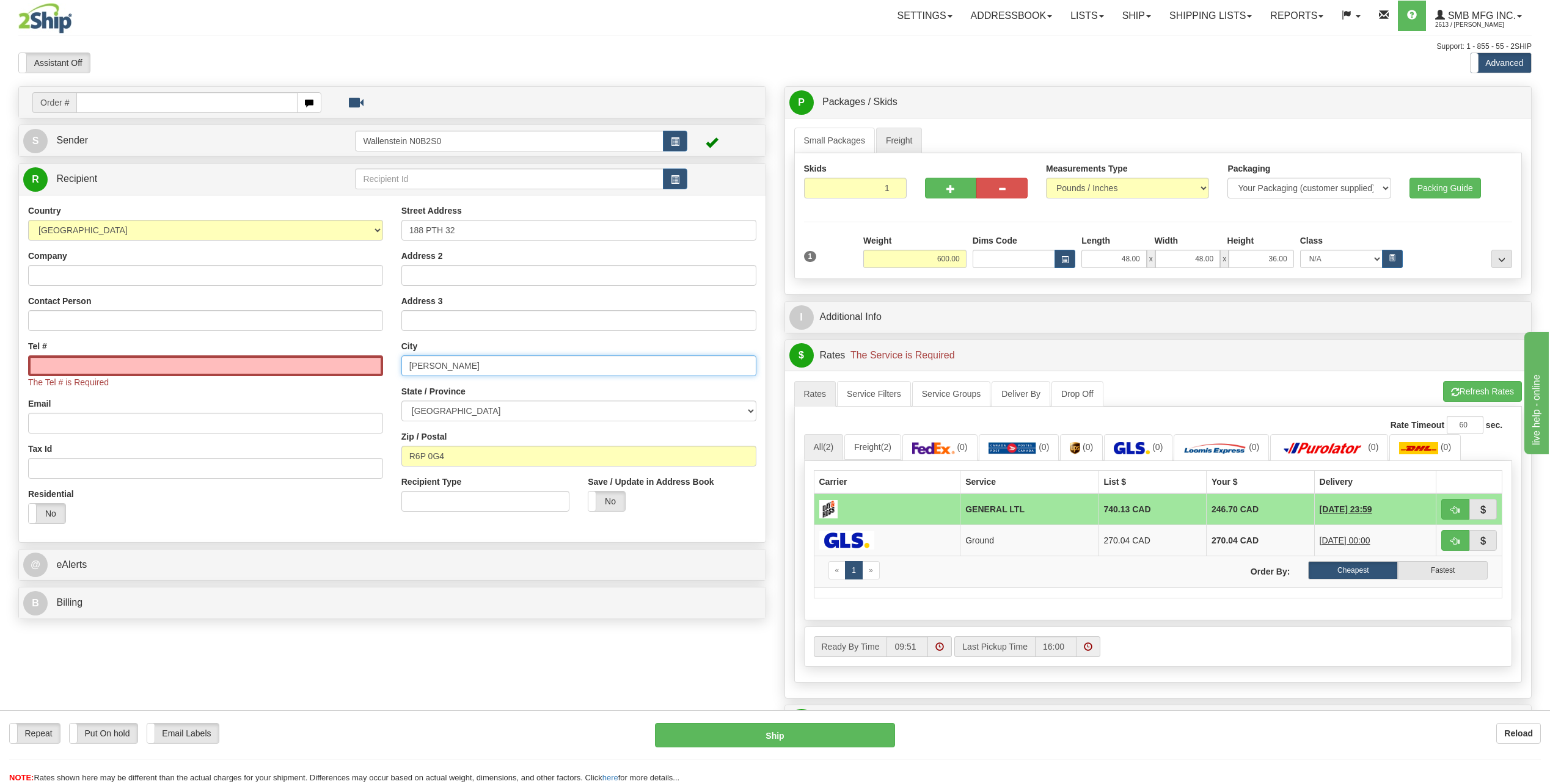
drag, startPoint x: 488, startPoint y: 374, endPoint x: 403, endPoint y: 374, distance: 85.0
click at [403, 374] on input "STANLEY" at bounding box center [578, 365] width 355 height 21
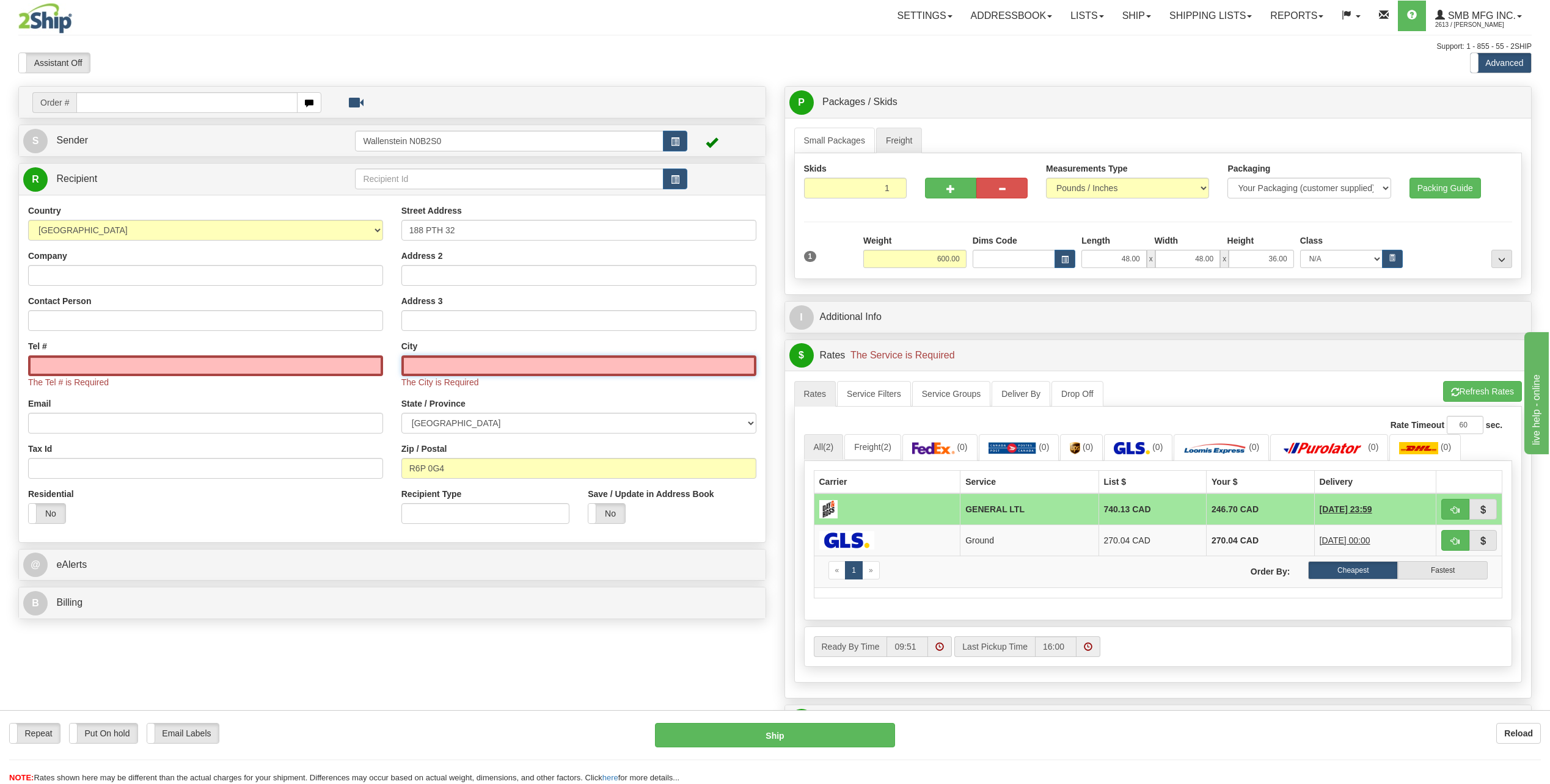
paste input "Winkler"
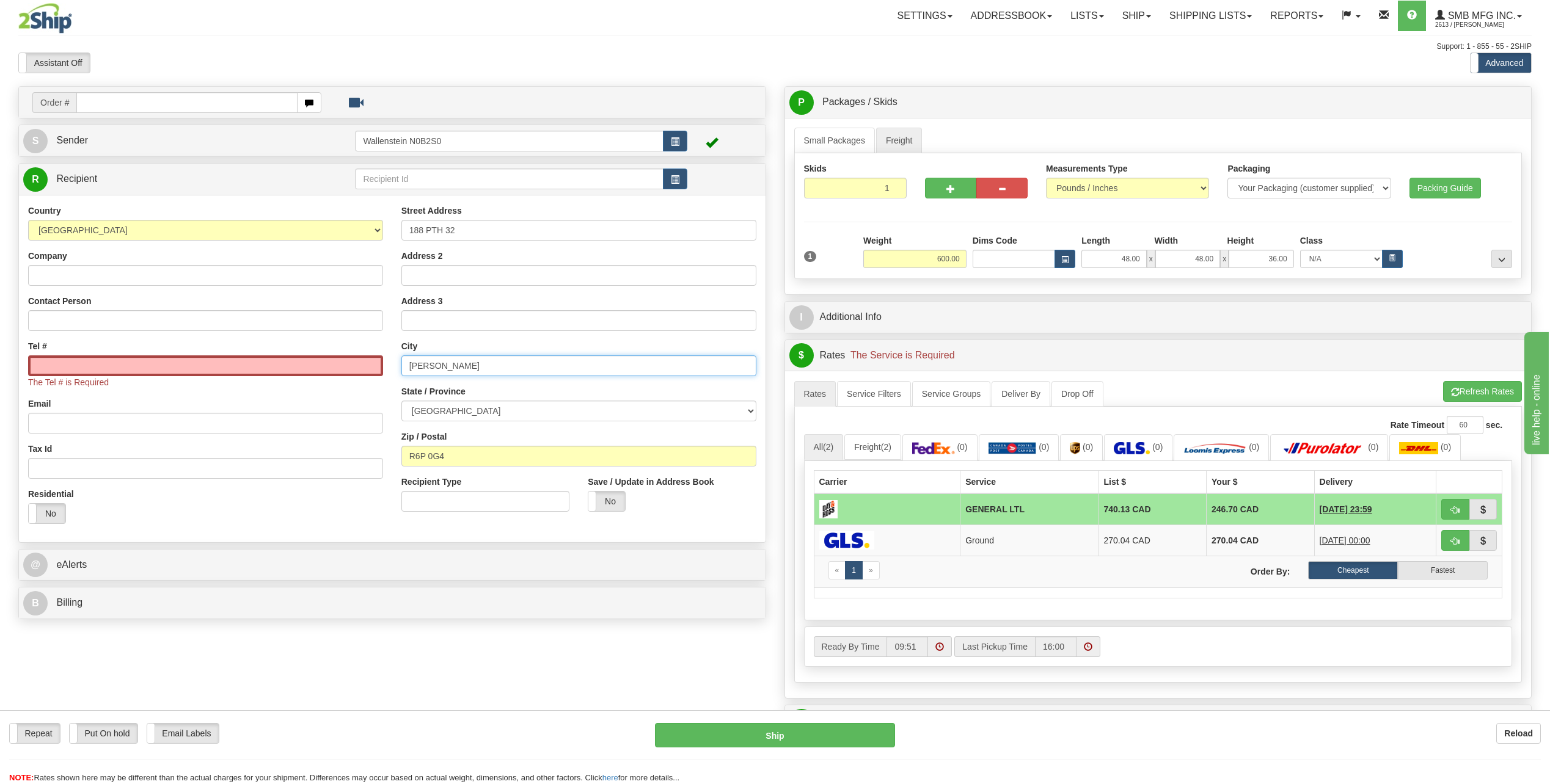
type input "Winkler"
drag, startPoint x: 466, startPoint y: 461, endPoint x: 402, endPoint y: 469, distance: 64.5
click at [402, 469] on div "Street Address 188 PTH 32 Address 2 Address 3 City Winkler State / Province ALB…" at bounding box center [579, 362] width 373 height 316
paste input "R6W 3M1"
type input "R6W 3M1"
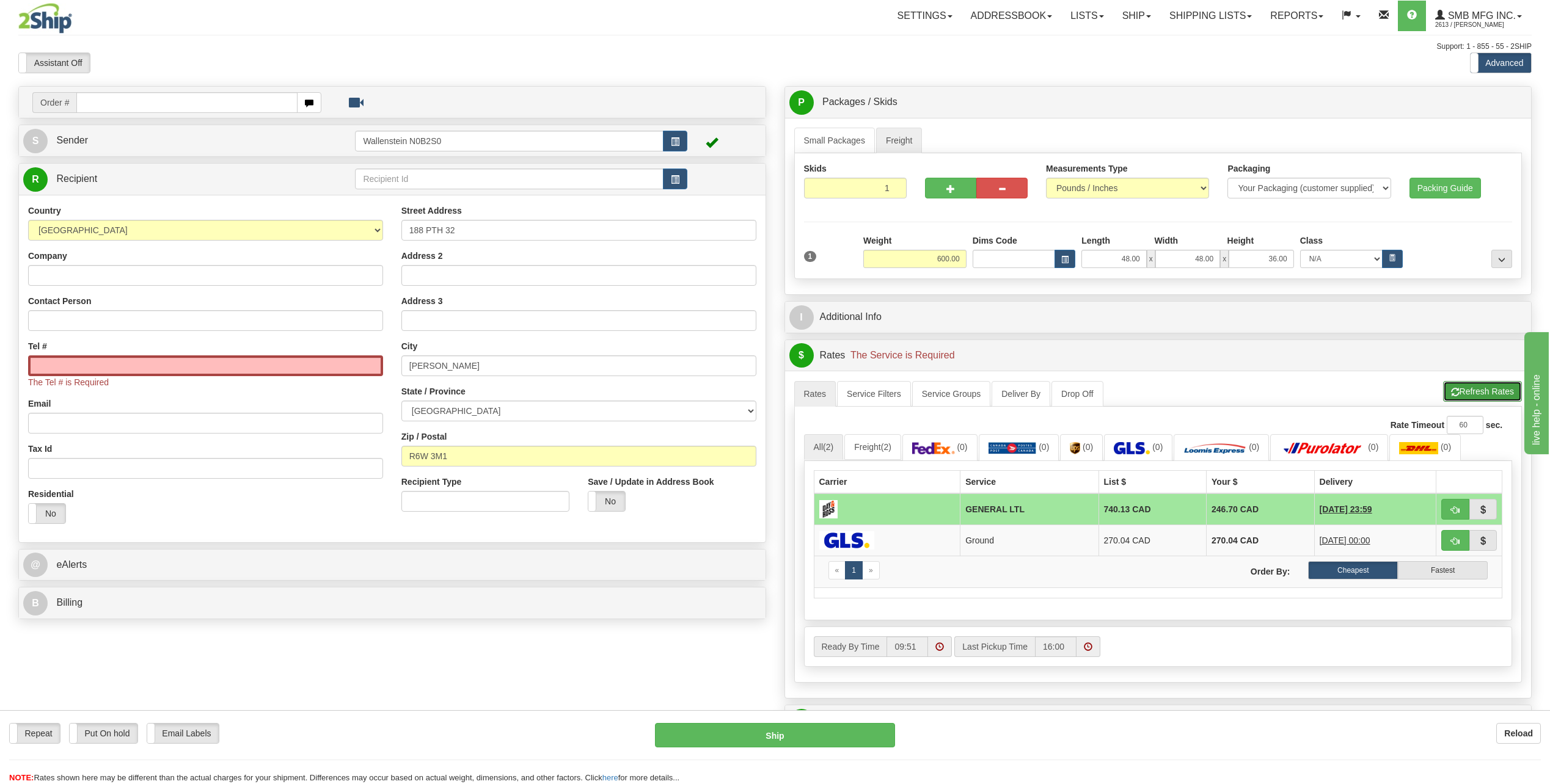
click at [1471, 394] on button "Refresh Rates" at bounding box center [1482, 391] width 79 height 21
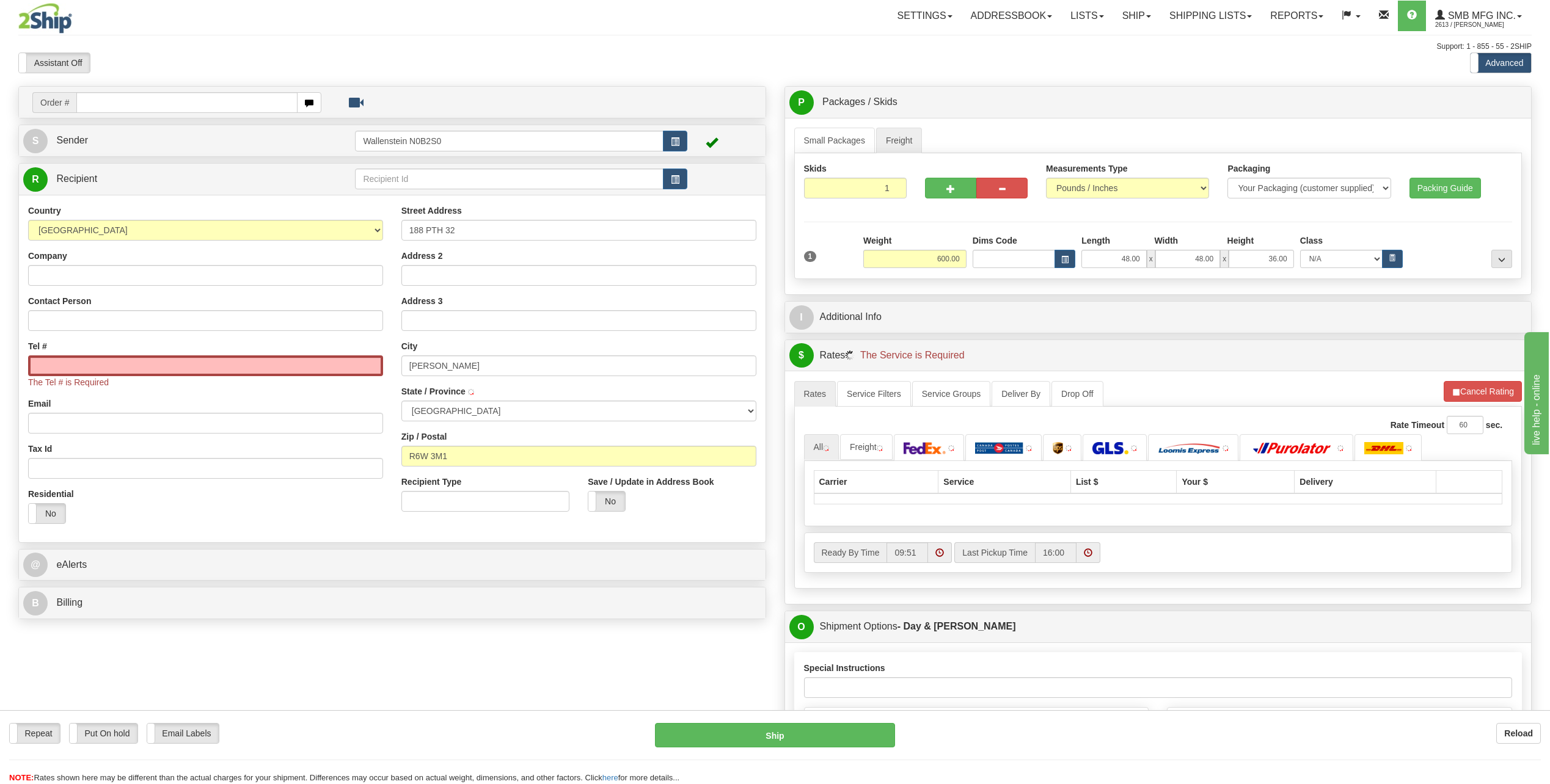
type input "WINKLER"
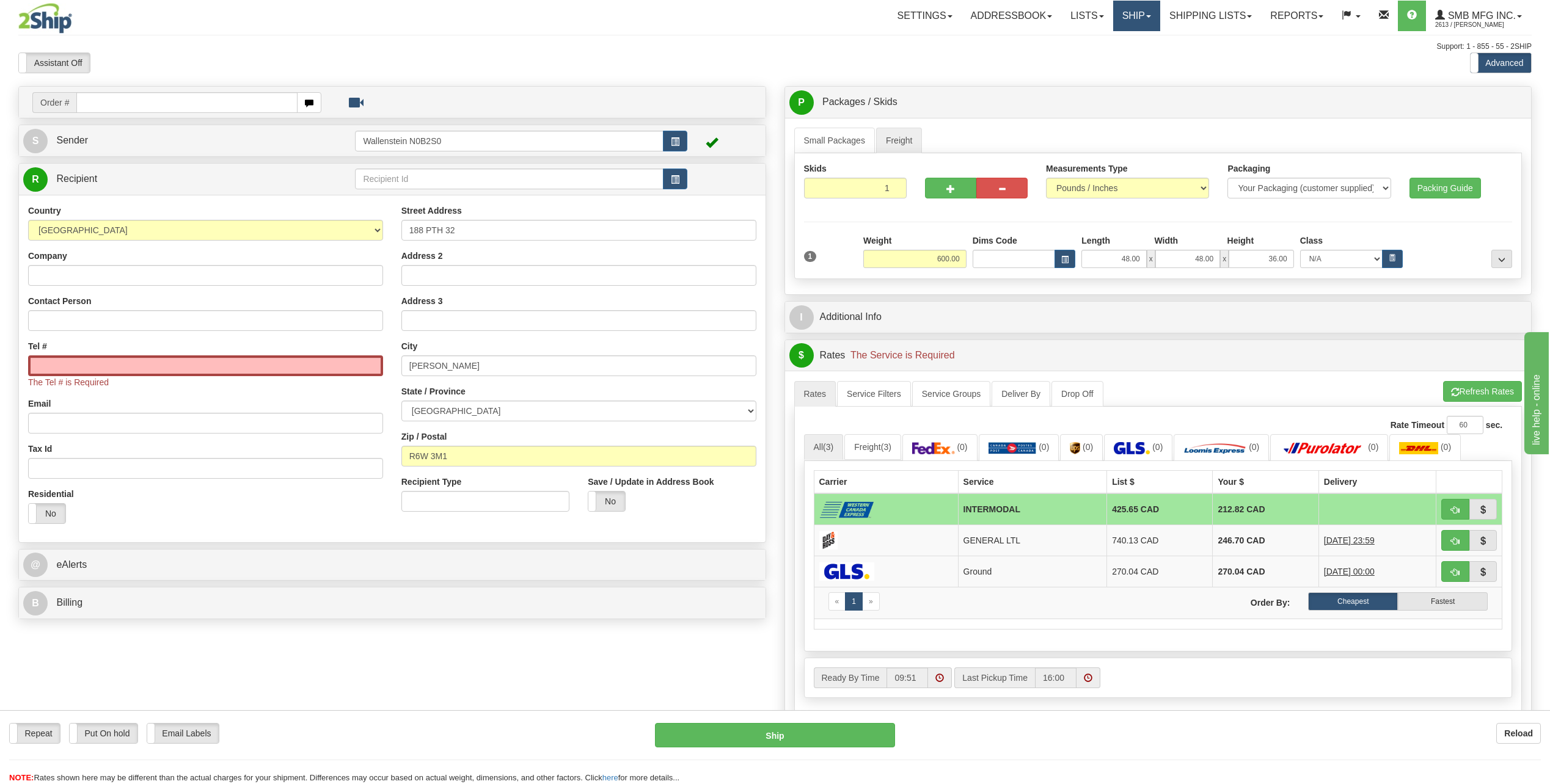
drag, startPoint x: 1151, startPoint y: 9, endPoint x: 1137, endPoint y: 22, distance: 19.1
click at [1151, 10] on link "Ship" at bounding box center [1136, 16] width 47 height 30
click at [1098, 40] on span "Ship Screen" at bounding box center [1084, 43] width 47 height 10
